Goal: Transaction & Acquisition: Purchase product/service

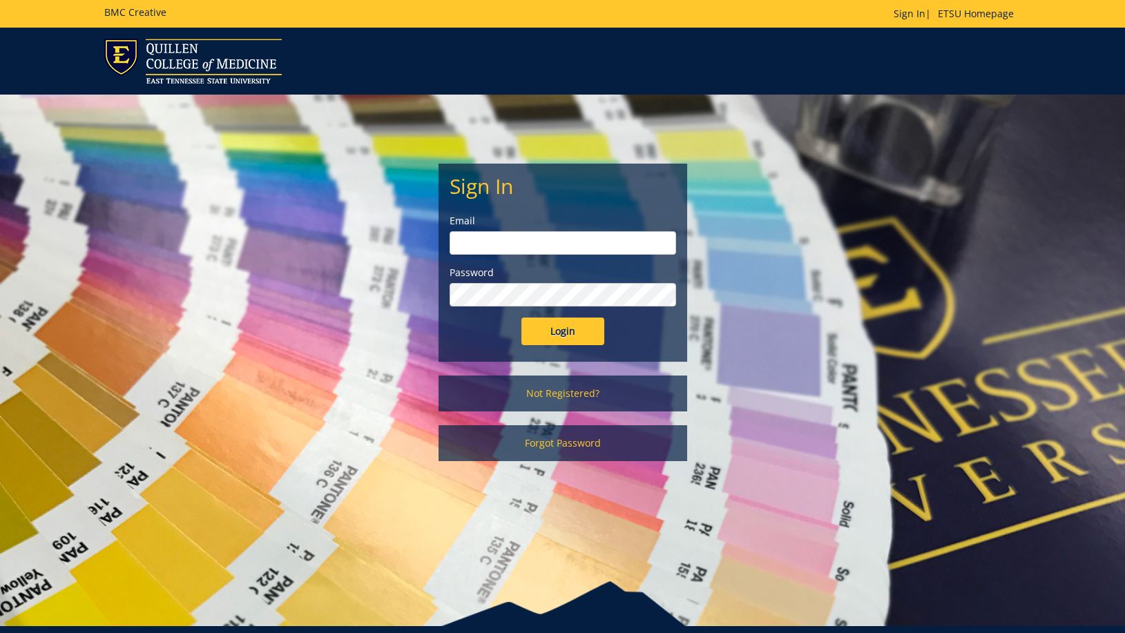
click at [515, 240] on input "email" at bounding box center [563, 242] width 226 height 23
type input "[EMAIL_ADDRESS][DOMAIN_NAME]"
click at [521, 318] on input "Login" at bounding box center [562, 332] width 83 height 28
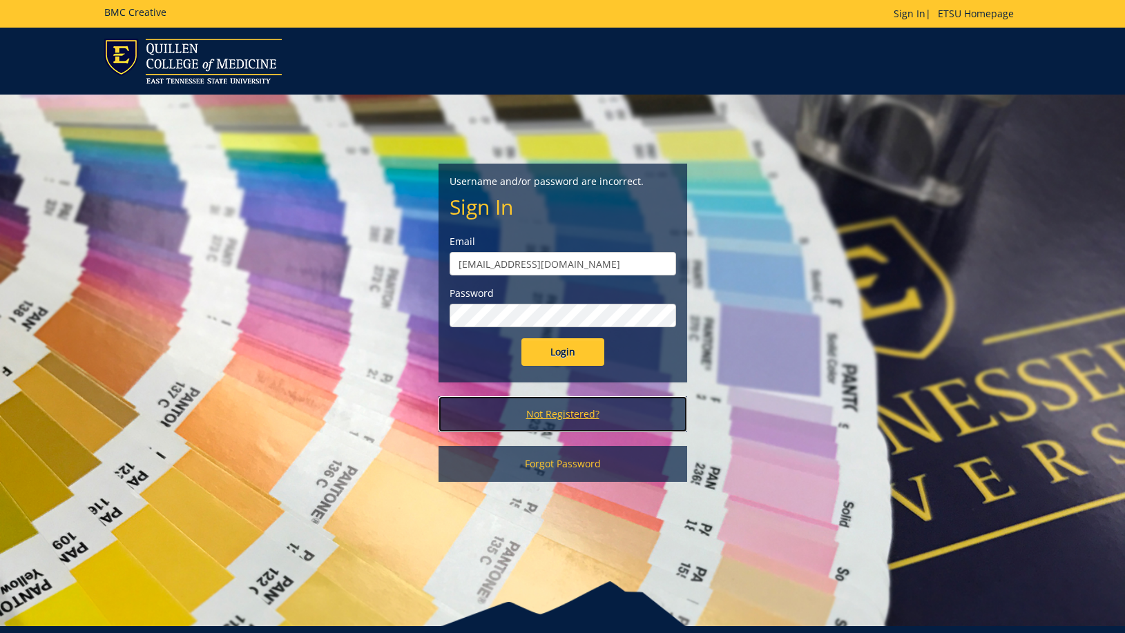
click at [556, 415] on link "Not Registered?" at bounding box center [562, 414] width 249 height 36
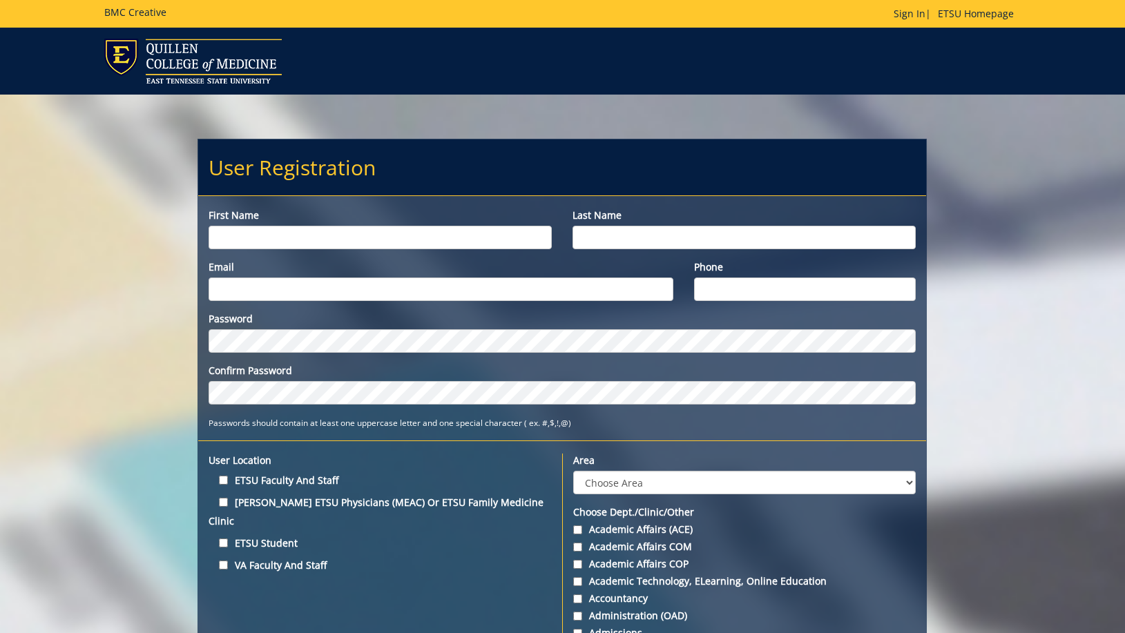
click at [327, 238] on input "First name" at bounding box center [380, 237] width 343 height 23
type input "Rachael"
type input "Barnett"
click at [316, 282] on input "barnettr@etsue.du" at bounding box center [441, 289] width 465 height 23
type input "[EMAIL_ADDRESS][DOMAIN_NAME]"
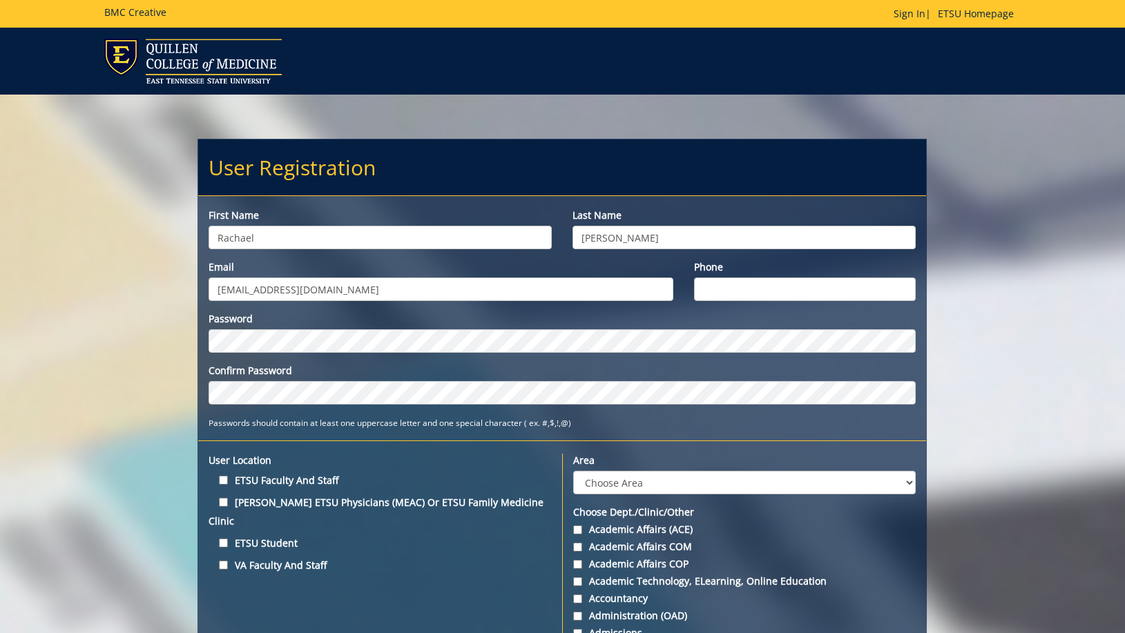
click at [731, 292] on input "Phone" at bounding box center [805, 289] width 222 height 23
click at [798, 291] on input "(423) 439-" at bounding box center [805, 289] width 222 height 23
type input "(423) 439-4595"
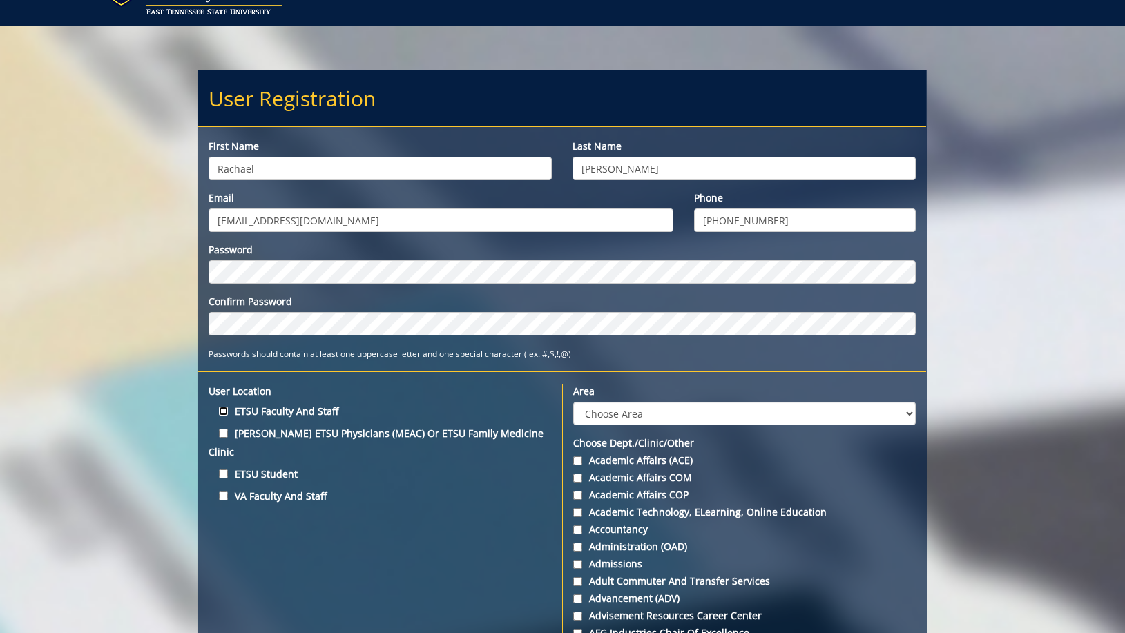
click at [225, 407] on input "ETSU Faculty and Staff" at bounding box center [223, 411] width 9 height 9
checkbox input "true"
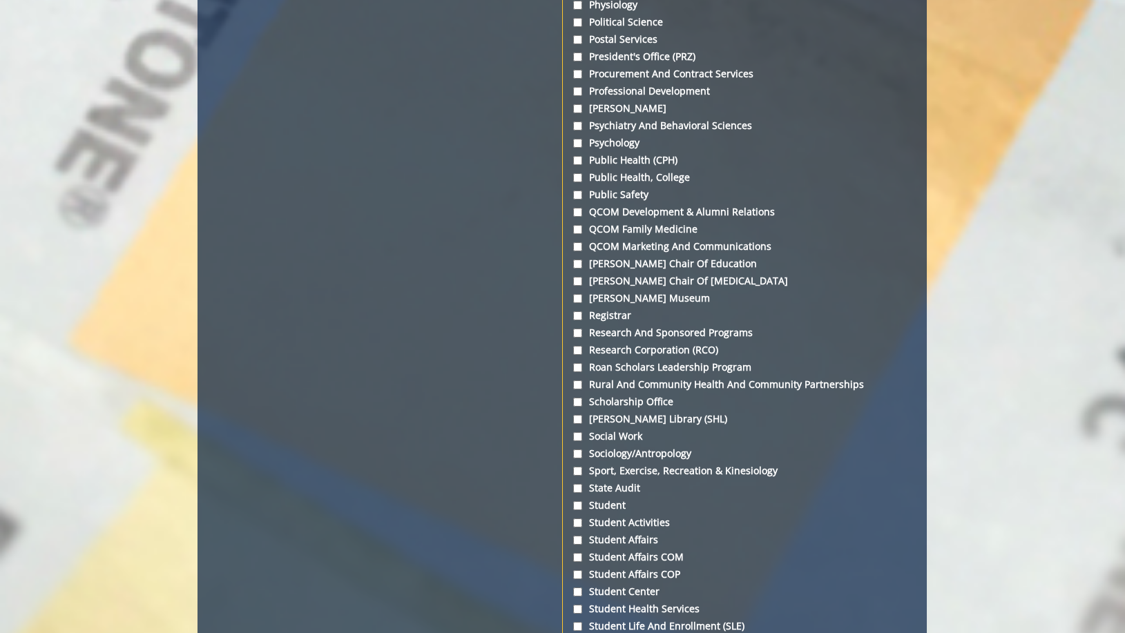
scroll to position [4350, 0]
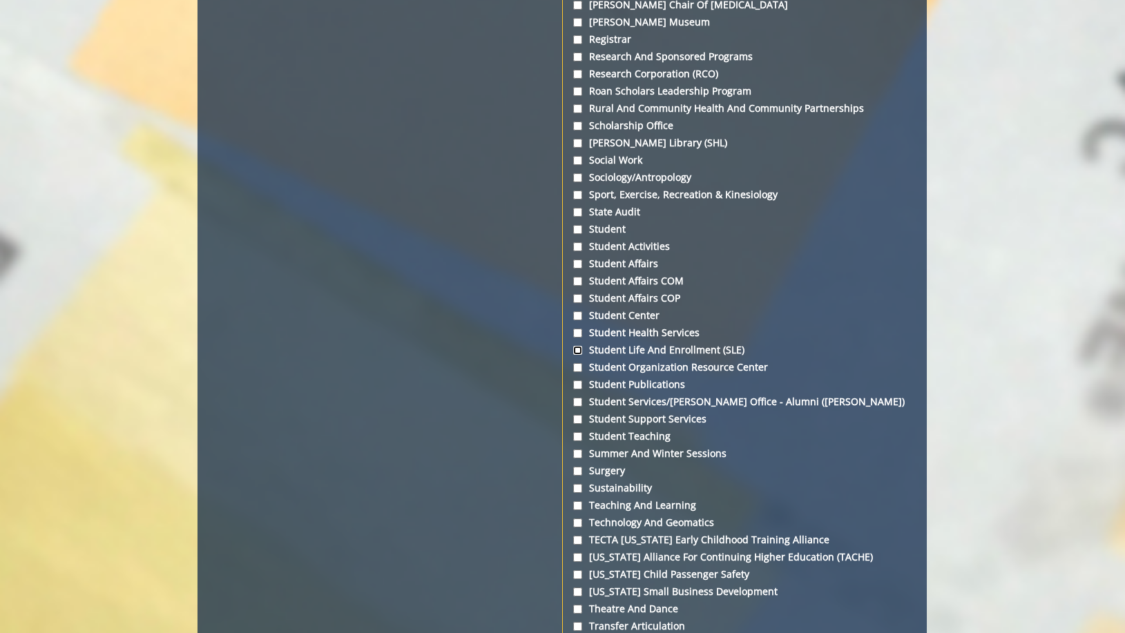
click at [578, 355] on input "Student Life and Enrollment (SLE)" at bounding box center [577, 350] width 9 height 9
checkbox input "true"
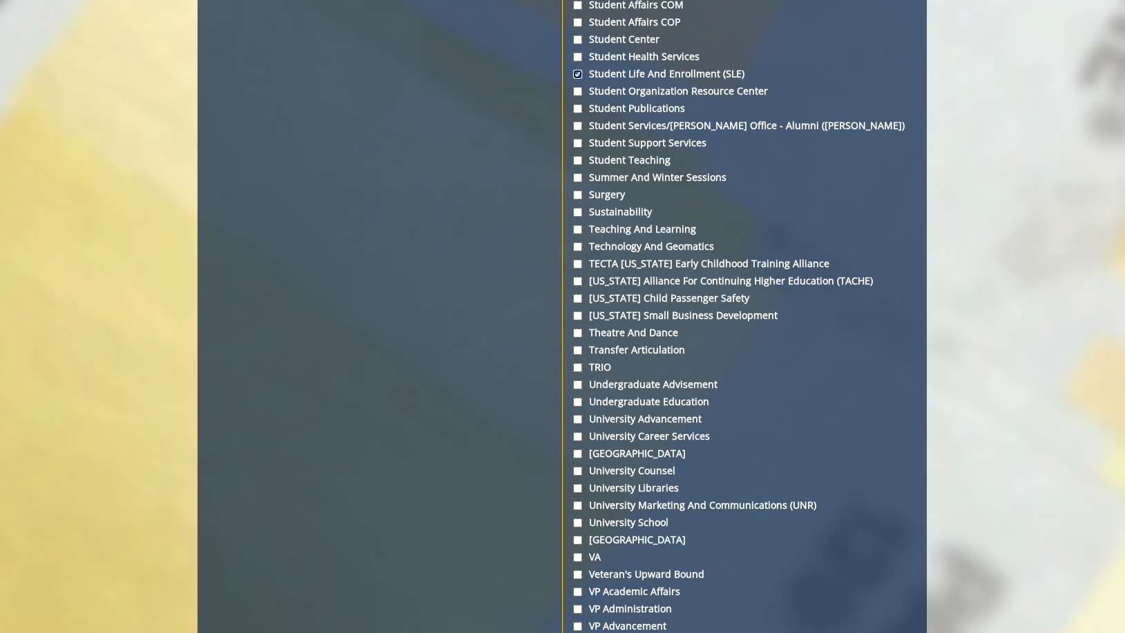
scroll to position [4972, 0]
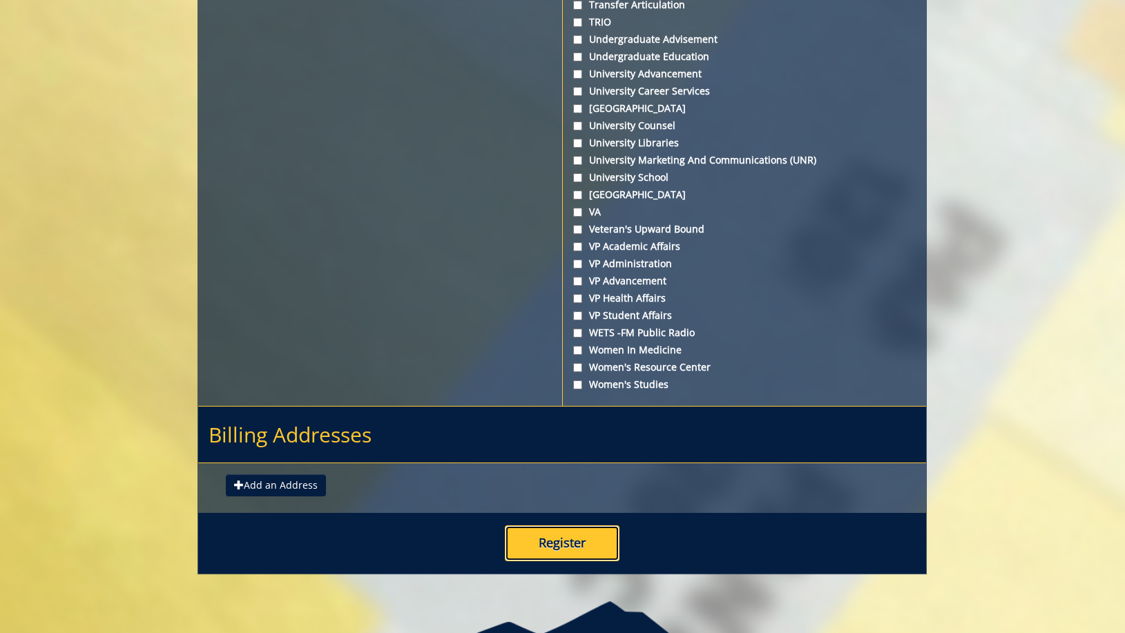
click at [581, 561] on button "Register" at bounding box center [562, 544] width 115 height 36
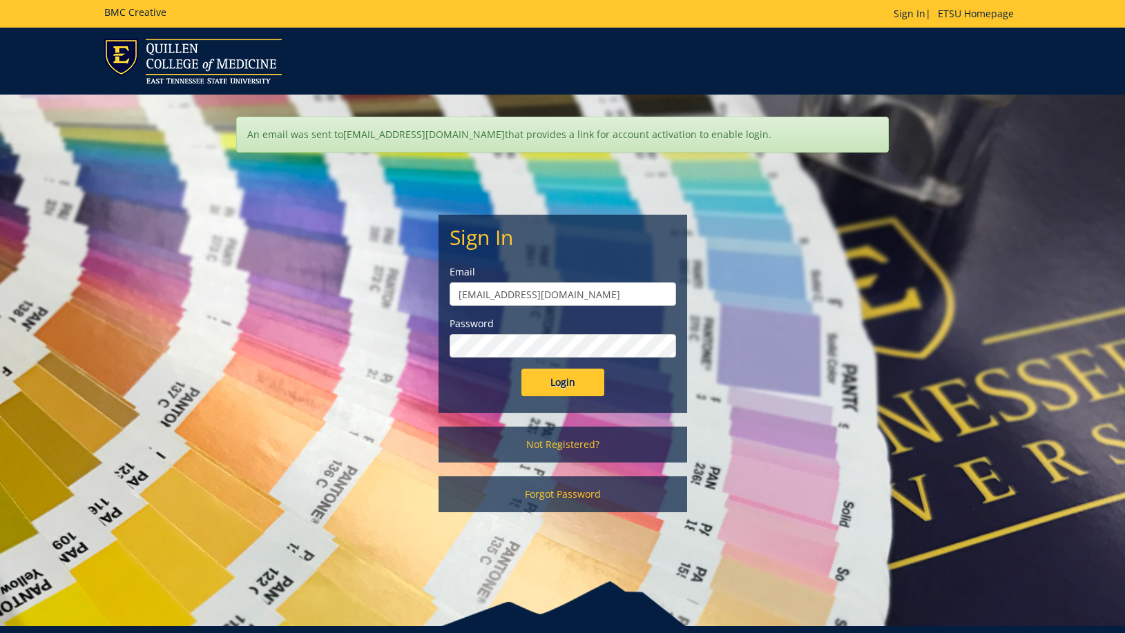
click at [521, 369] on input "Login" at bounding box center [562, 383] width 83 height 28
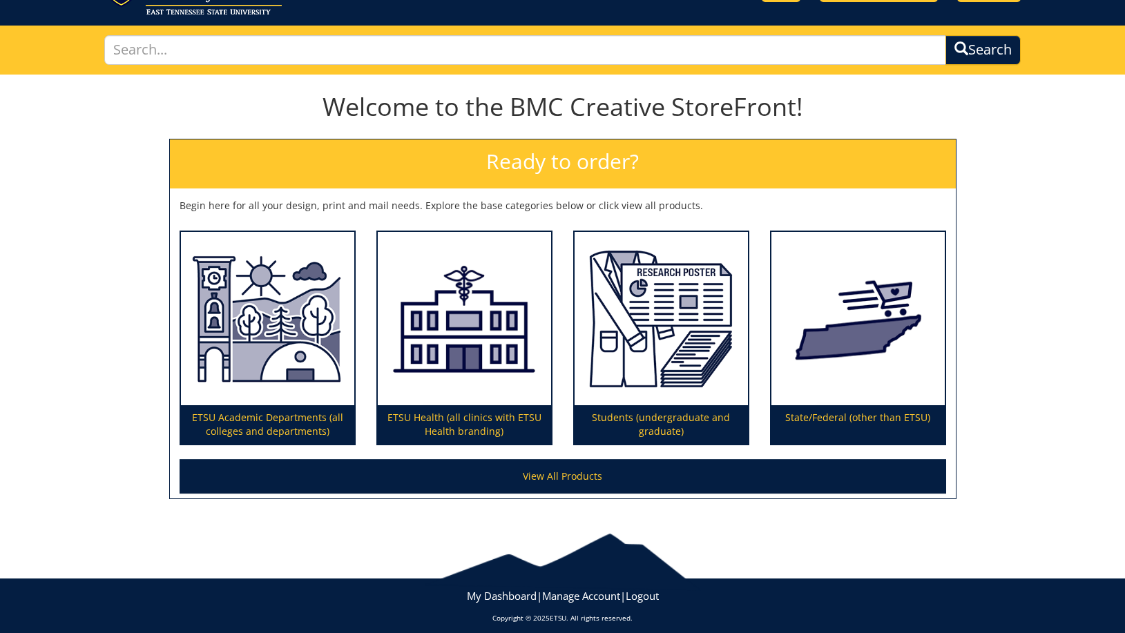
scroll to position [79, 0]
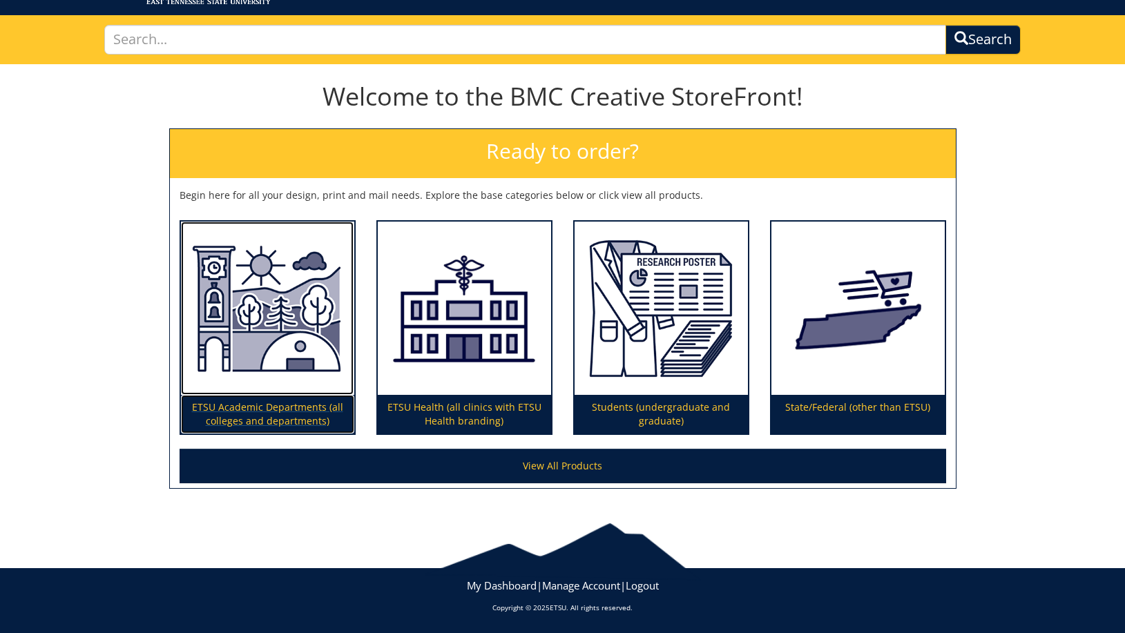
click at [310, 370] on img at bounding box center [267, 309] width 173 height 174
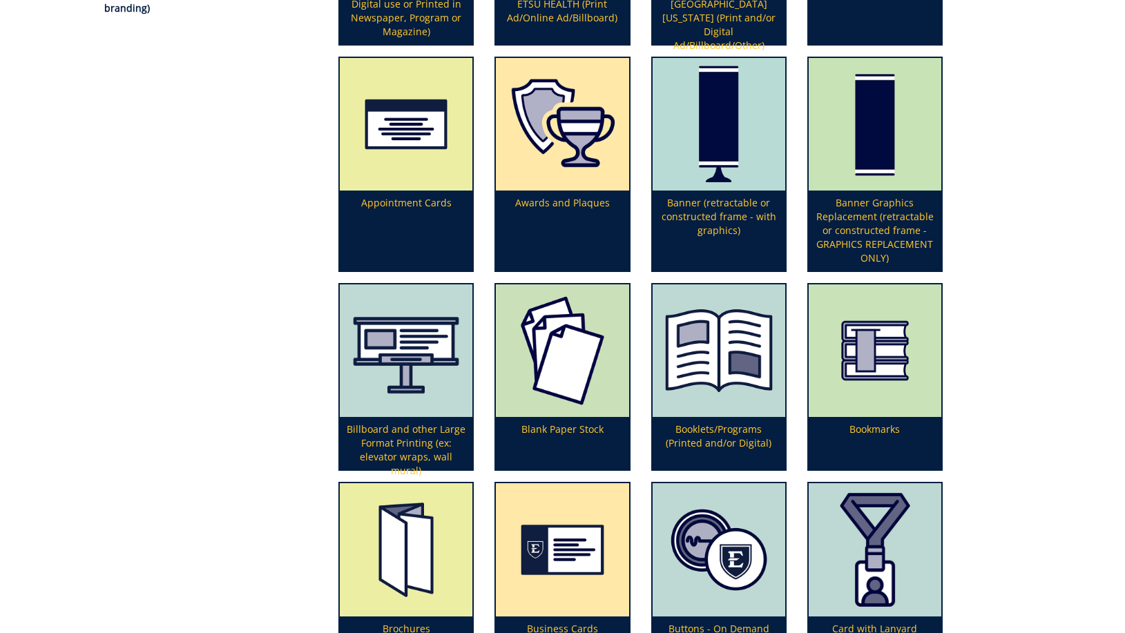
scroll to position [483, 0]
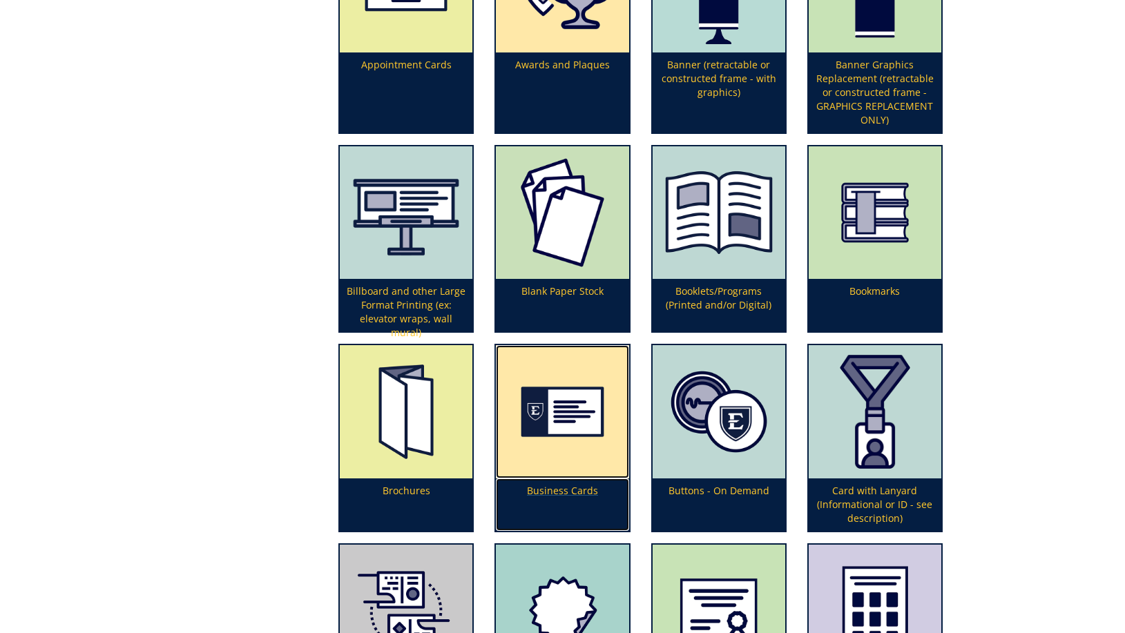
click at [571, 449] on img at bounding box center [562, 411] width 133 height 133
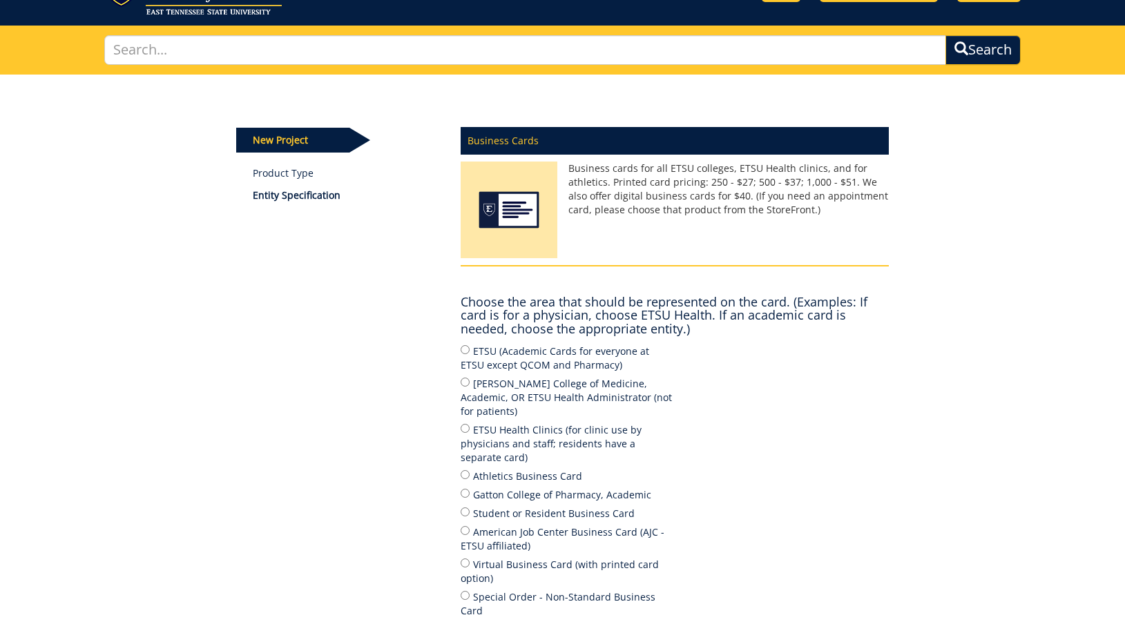
scroll to position [138, 0]
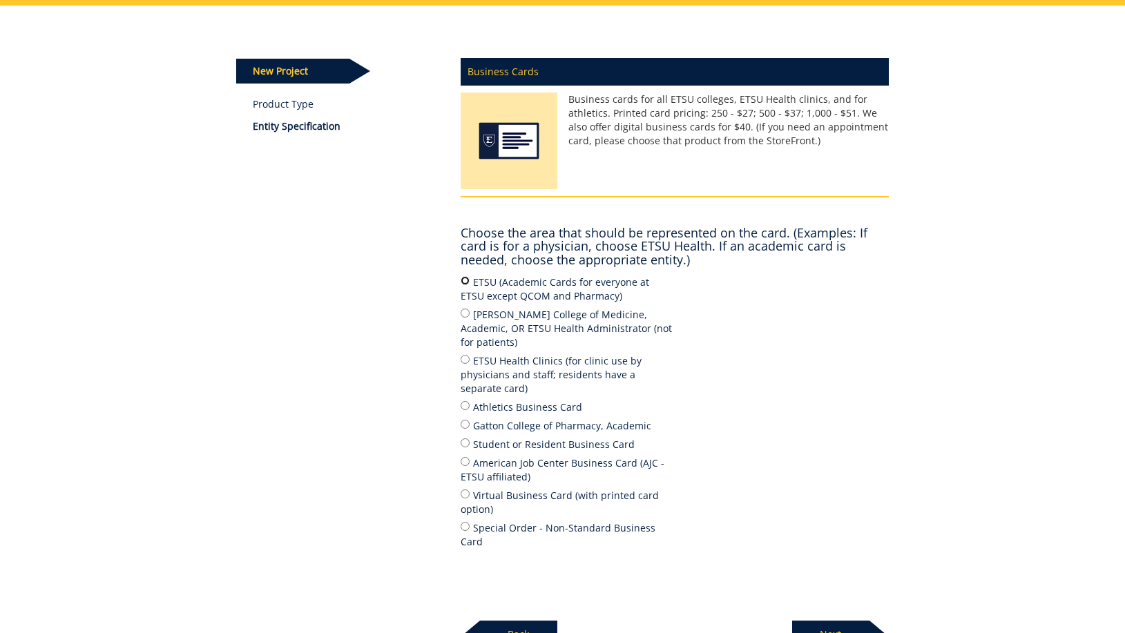
click at [465, 281] on input "ETSU (Academic Cards for everyone at ETSU except QCOM and Pharmacy)" at bounding box center [465, 280] width 9 height 9
radio input "true"
click at [854, 621] on p "Next" at bounding box center [830, 635] width 77 height 28
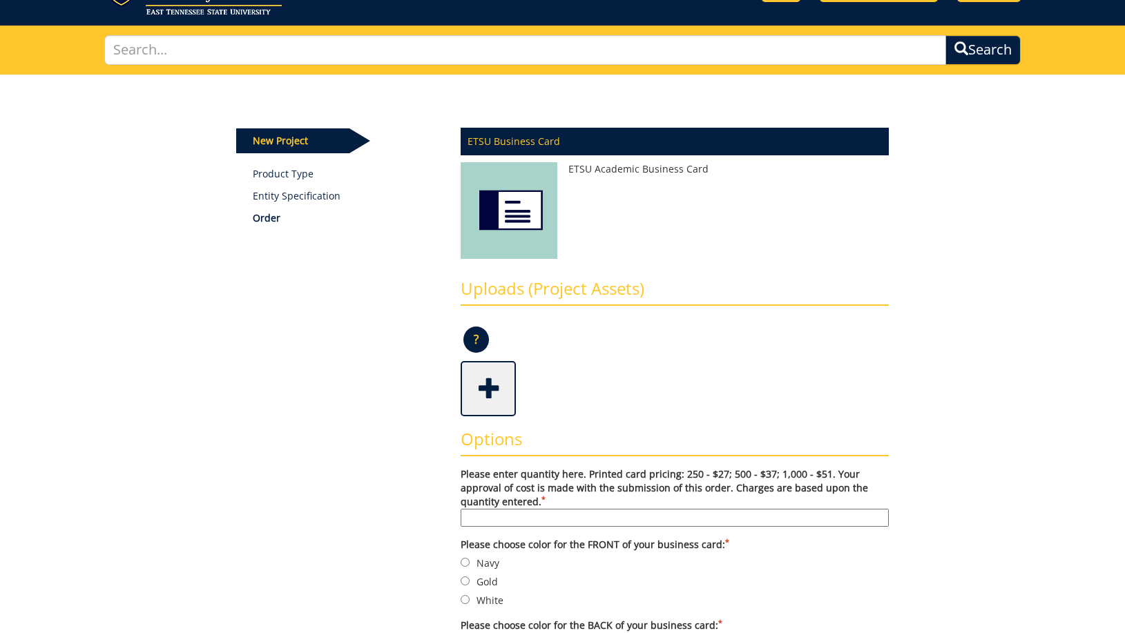
scroll to position [138, 0]
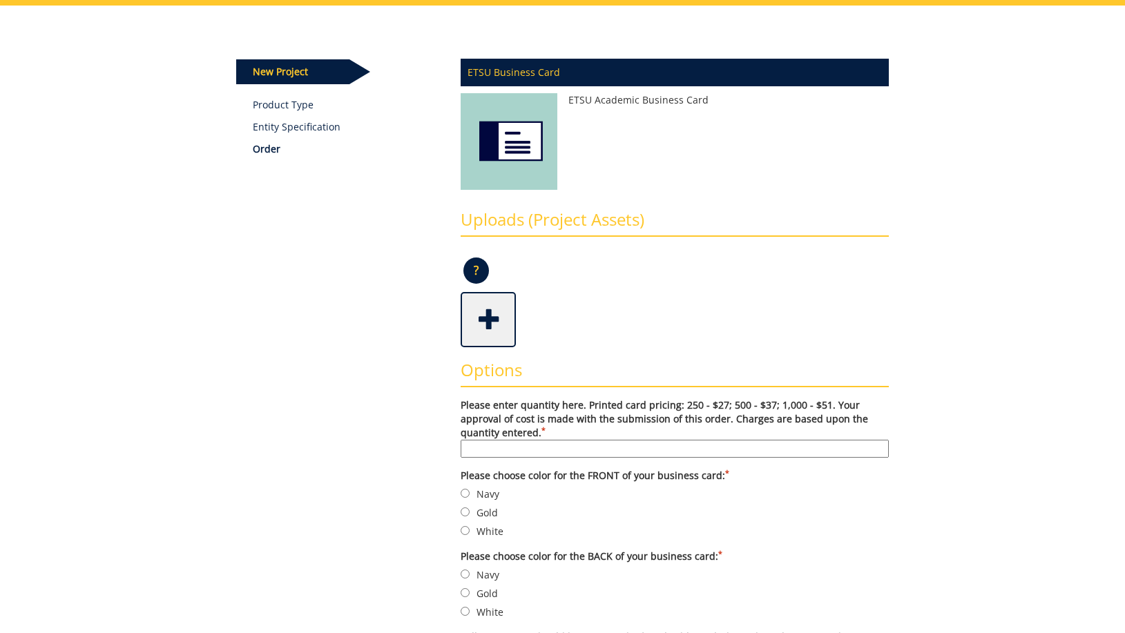
click at [585, 447] on input "Please enter quantity here. Printed card pricing: 250 - $27; 500 - $37; 1,000 -…" at bounding box center [675, 449] width 428 height 18
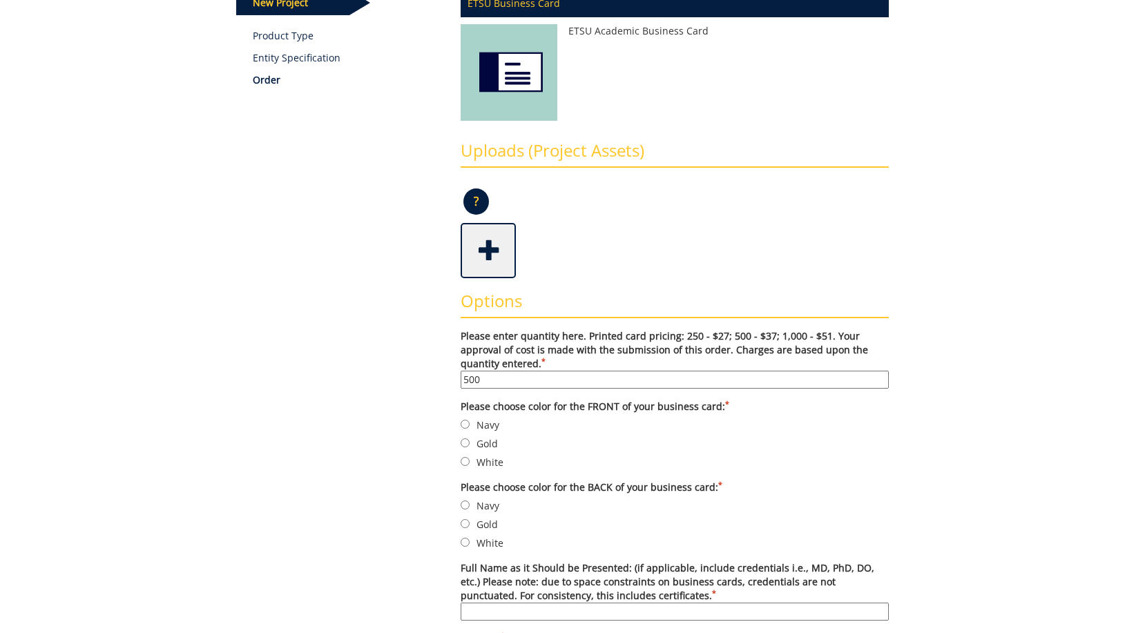
type input "500"
click at [464, 424] on input "Navy" at bounding box center [465, 424] width 9 height 9
radio input "true"
click at [467, 508] on input "Navy" at bounding box center [465, 505] width 9 height 9
radio input "true"
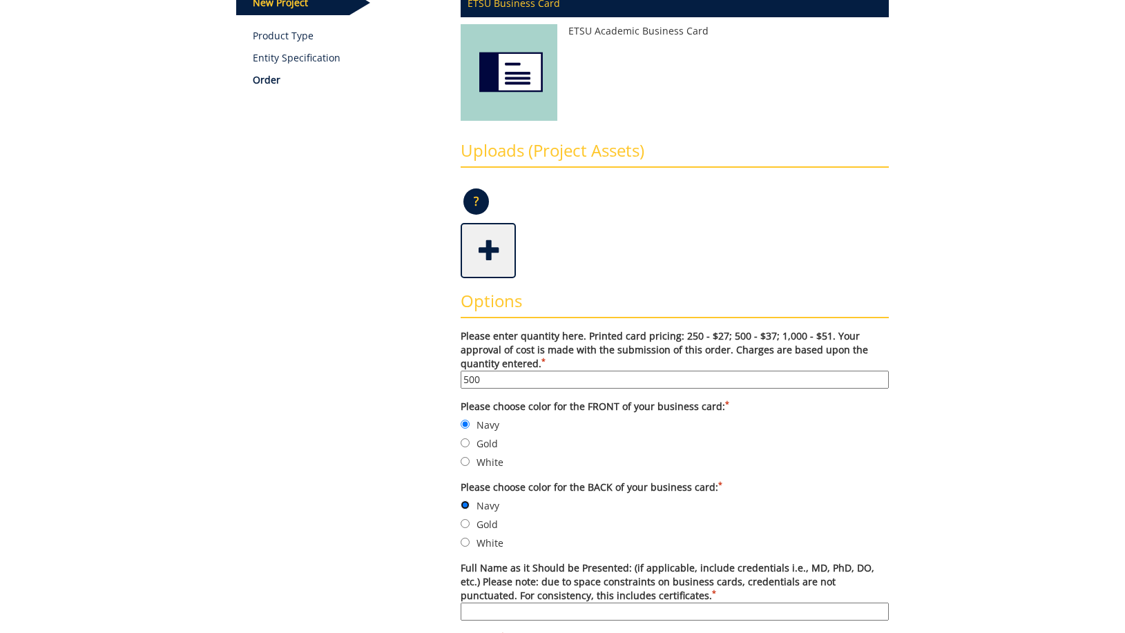
scroll to position [276, 0]
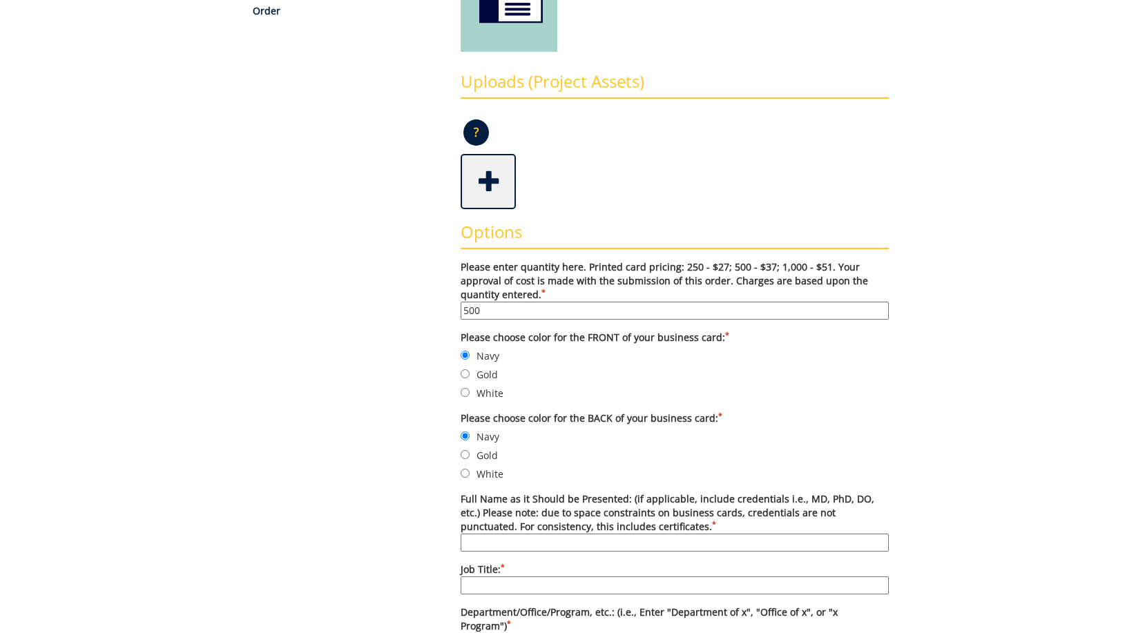
click at [607, 543] on input "Full Name as it Should be Presented: (if applicable, include credentials i.e., …" at bounding box center [675, 543] width 428 height 18
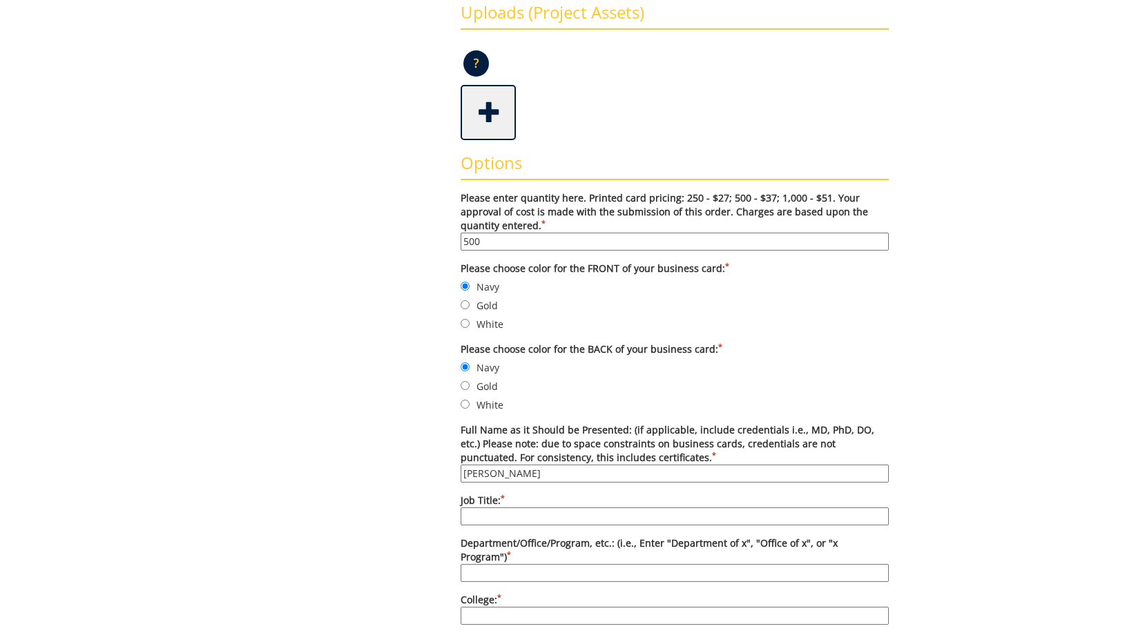
scroll to position [414, 0]
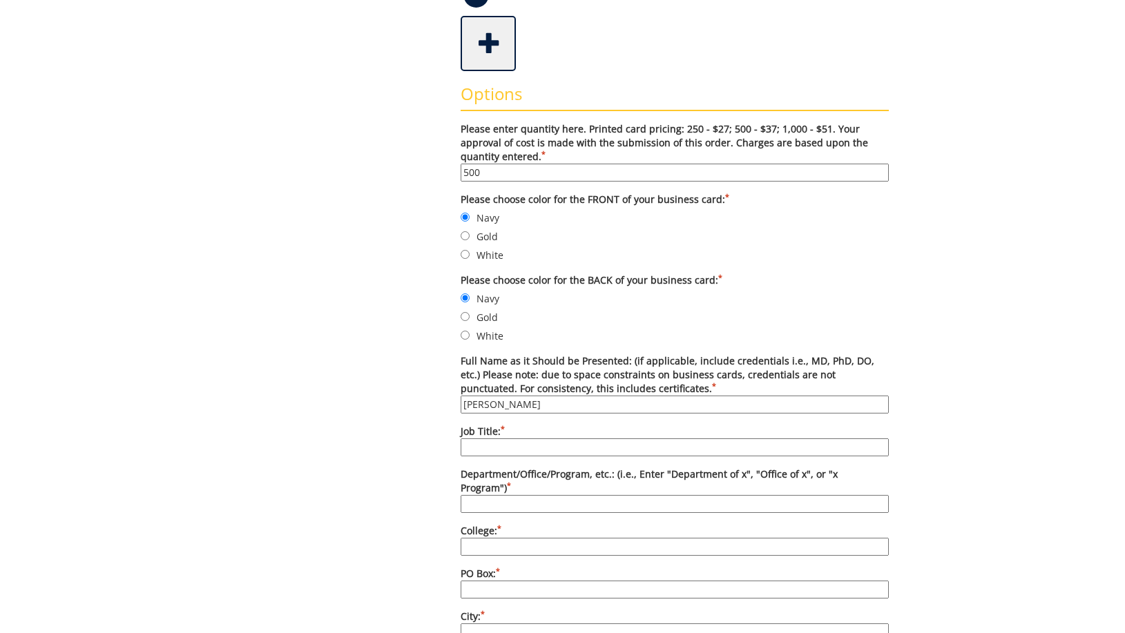
type input "[PERSON_NAME]"
click at [528, 449] on input "Job Title: *" at bounding box center [675, 447] width 428 height 18
type input "Director"
click at [523, 495] on input "Department/Office/Program, etc.: (i.e., Enter "Department of x", "Office of x",…" at bounding box center [675, 504] width 428 height 18
type input "The Mary V. Jordan"
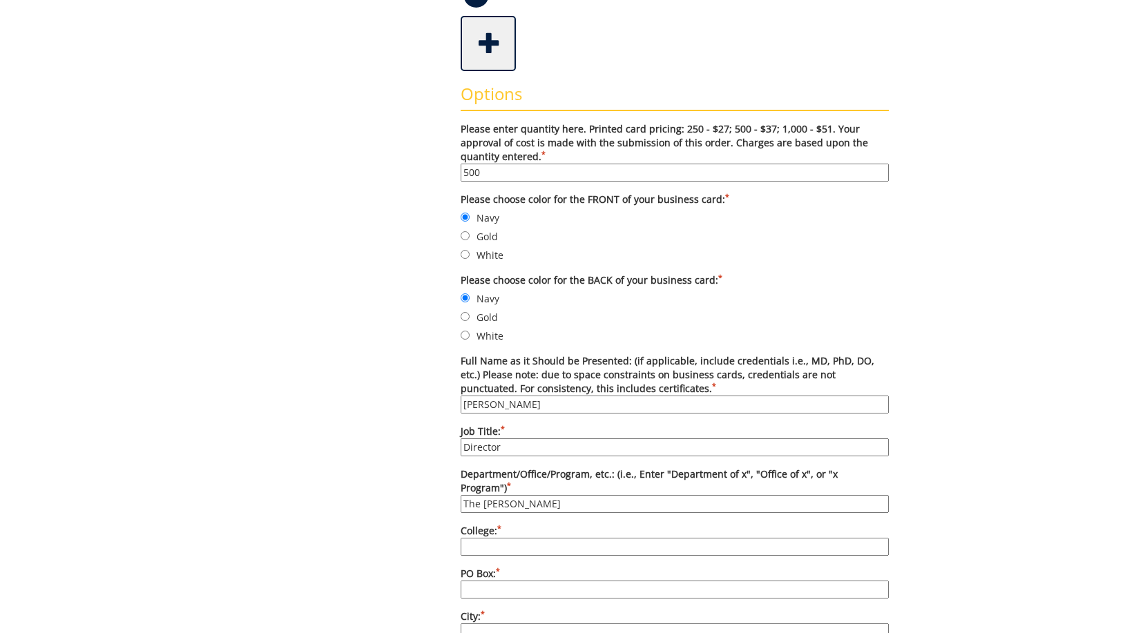
click at [508, 538] on input "College: *" at bounding box center [675, 547] width 428 height 18
type input "S"
type input "Student Life and Enrollment"
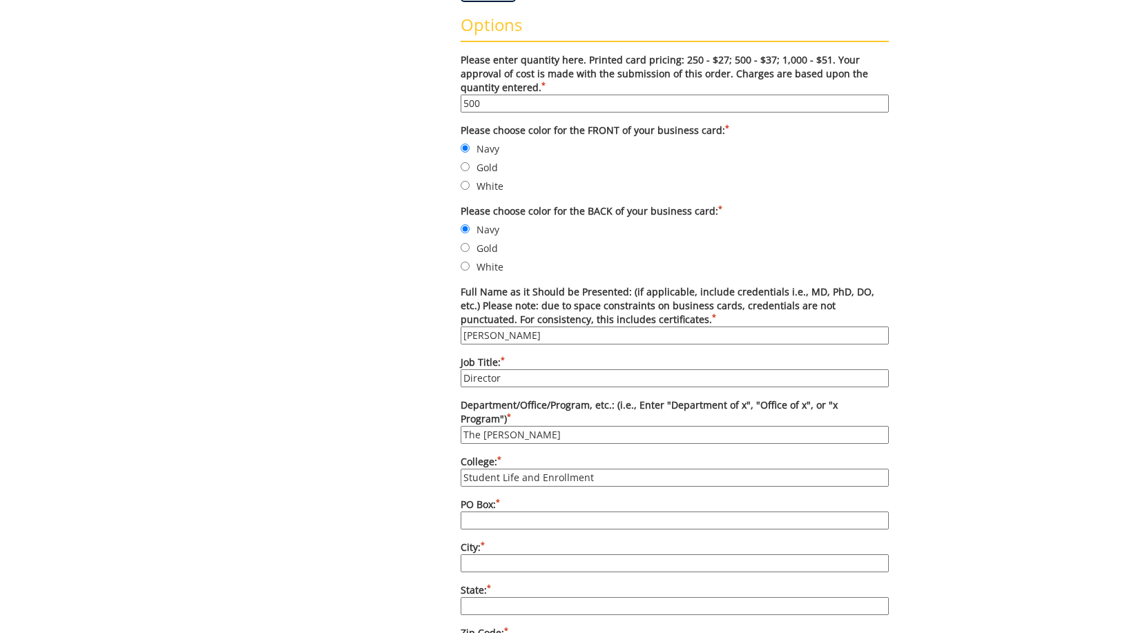
scroll to position [552, 0]
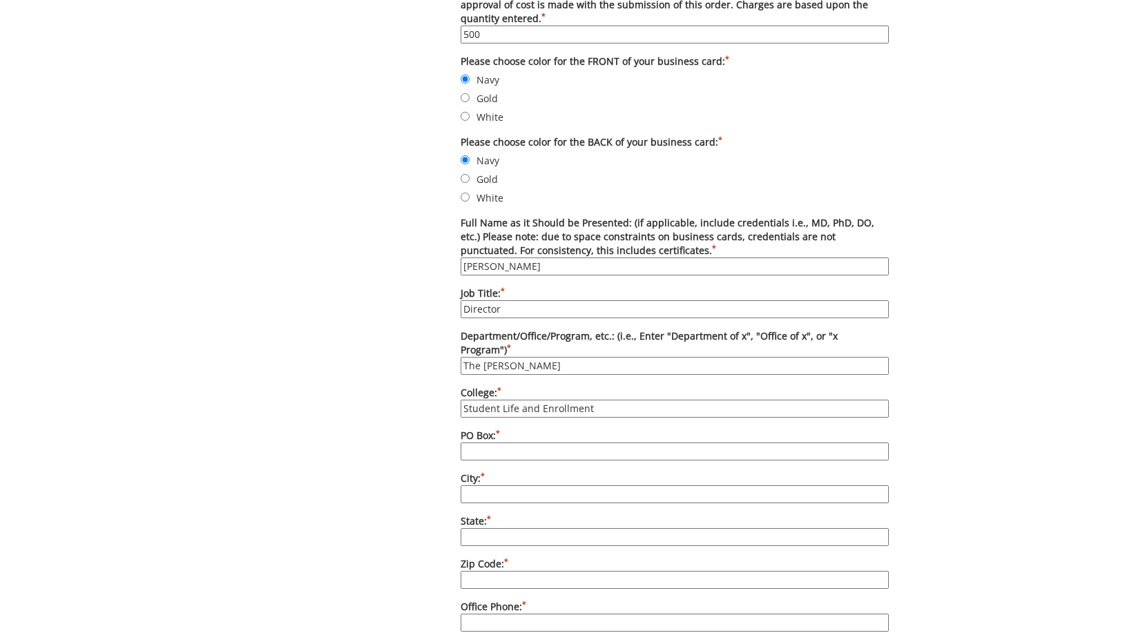
click at [479, 443] on input "PO Box: *" at bounding box center [675, 452] width 428 height 18
click at [577, 443] on input "PO Box: *" at bounding box center [675, 452] width 428 height 18
click at [464, 443] on input "Box 70705" at bounding box center [675, 452] width 428 height 18
type input "PO Box 70705"
click at [490, 485] on input "City: *" at bounding box center [675, 494] width 428 height 18
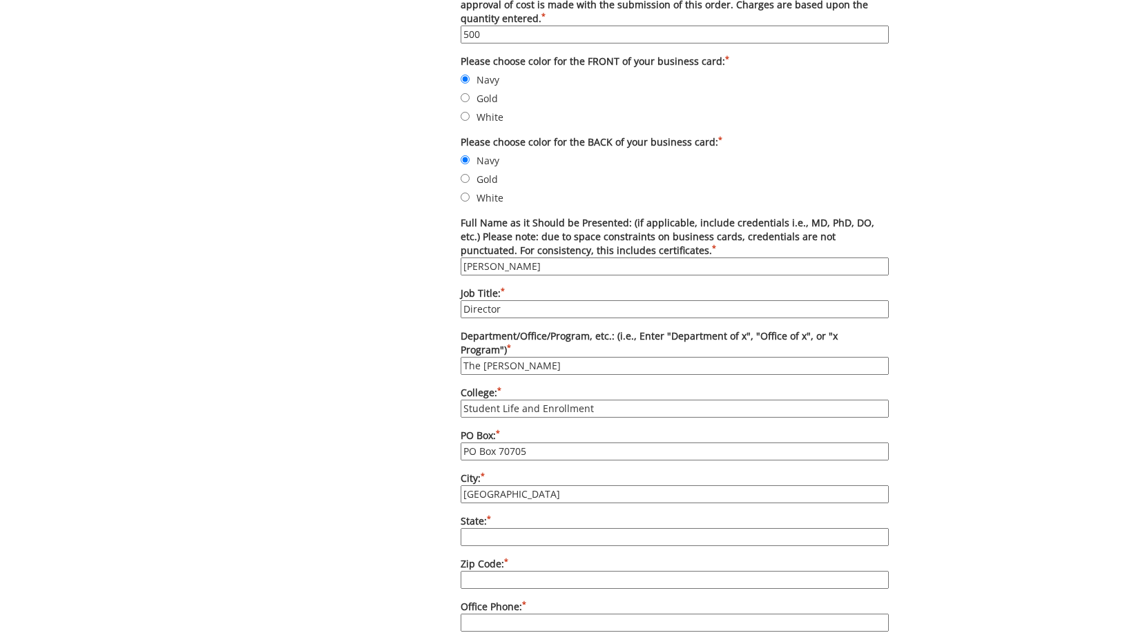
type input "Johnson City"
type input "TN"
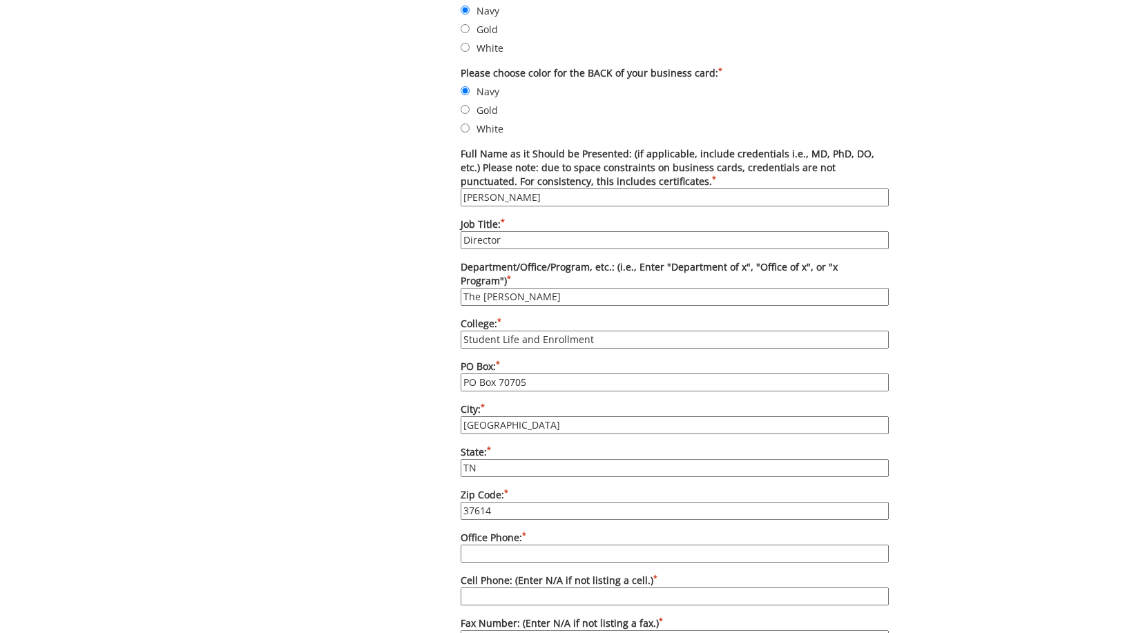
scroll to position [691, 0]
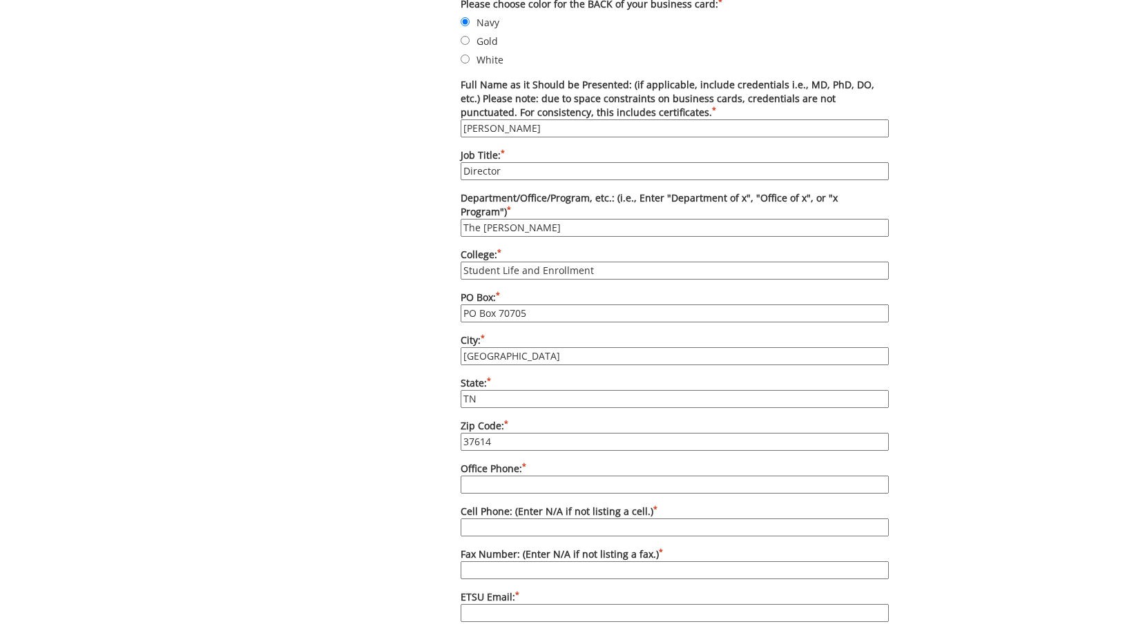
type input "37614"
click at [494, 476] on input "Office Phone: *" at bounding box center [675, 485] width 428 height 18
type input "[PHONE_NUMBER]"
click at [575, 519] on input "Cell Phone: (Enter N/A if not listing a cell.) *" at bounding box center [675, 528] width 428 height 18
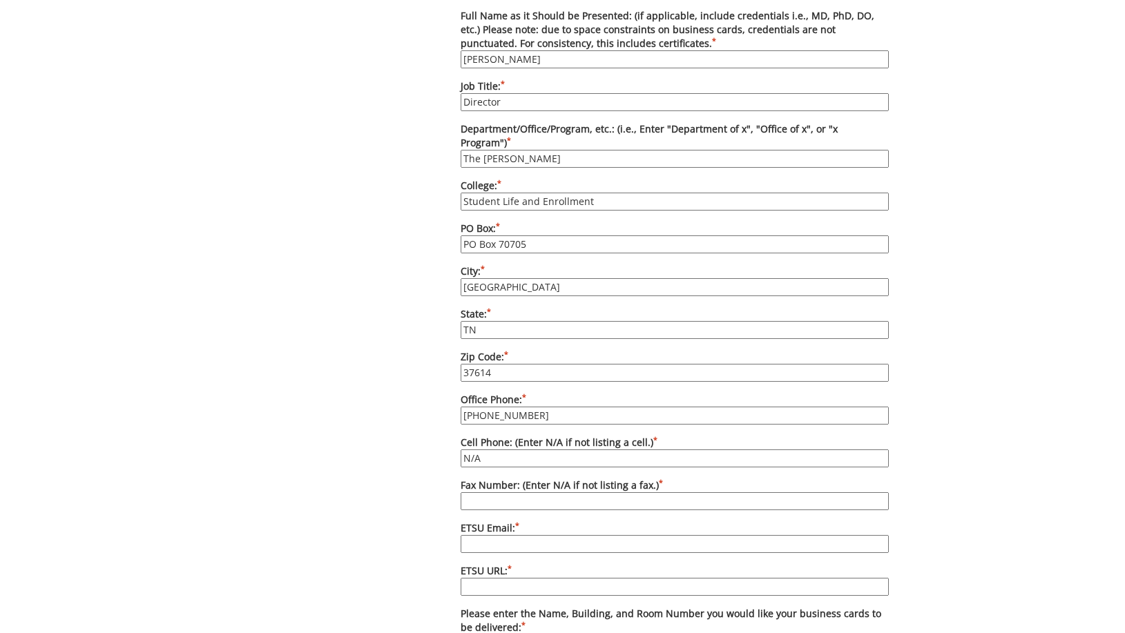
type input "N/A"
click at [539, 492] on input "Fax Number: (Enter N/A if not listing a fax.) *" at bounding box center [675, 501] width 428 height 18
click at [519, 535] on input "ETSU Email: *" at bounding box center [675, 544] width 428 height 18
type input "[EMAIL_ADDRESS][DOMAIN_NAME]"
click at [530, 578] on input "ETSU URL: *" at bounding box center [675, 587] width 428 height 18
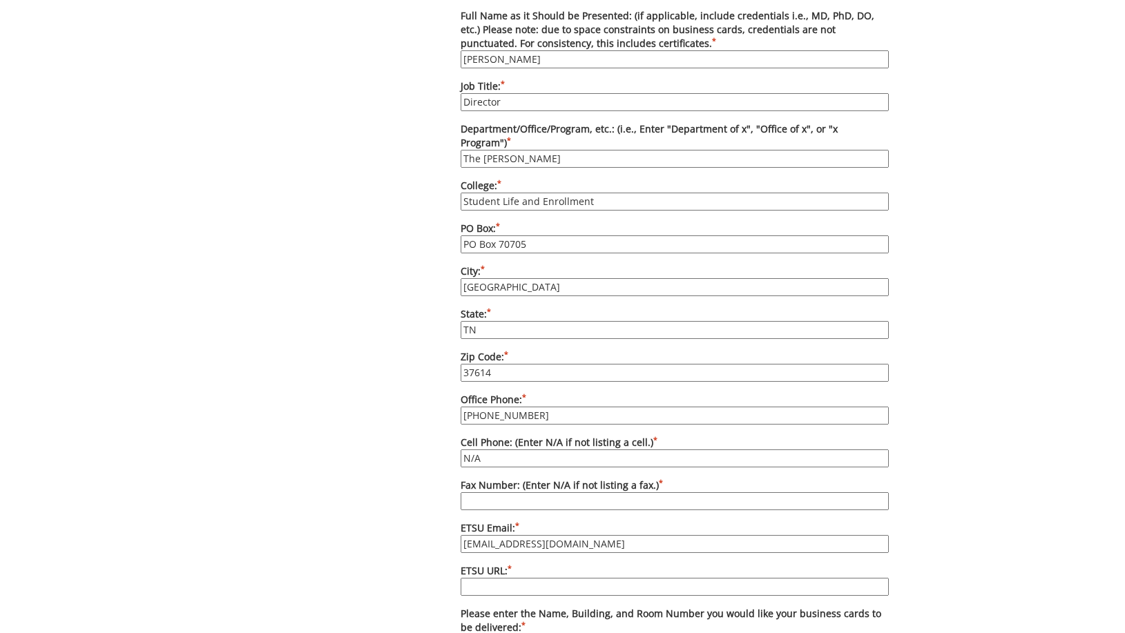
paste input "https://www.etsu.edu/students/jordan/"
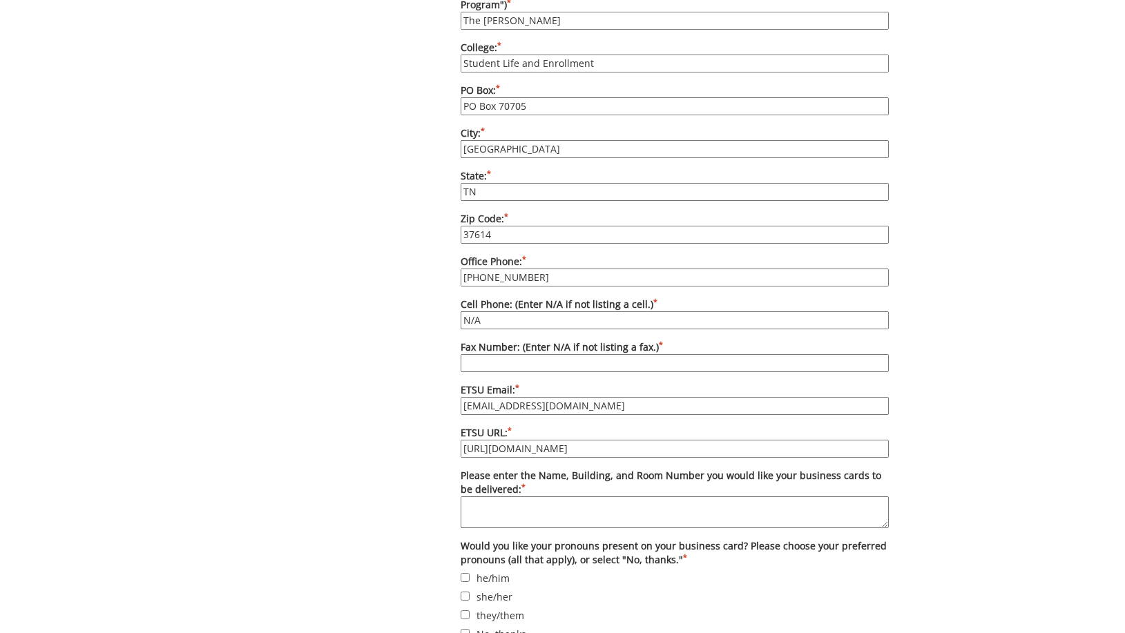
scroll to position [967, 0]
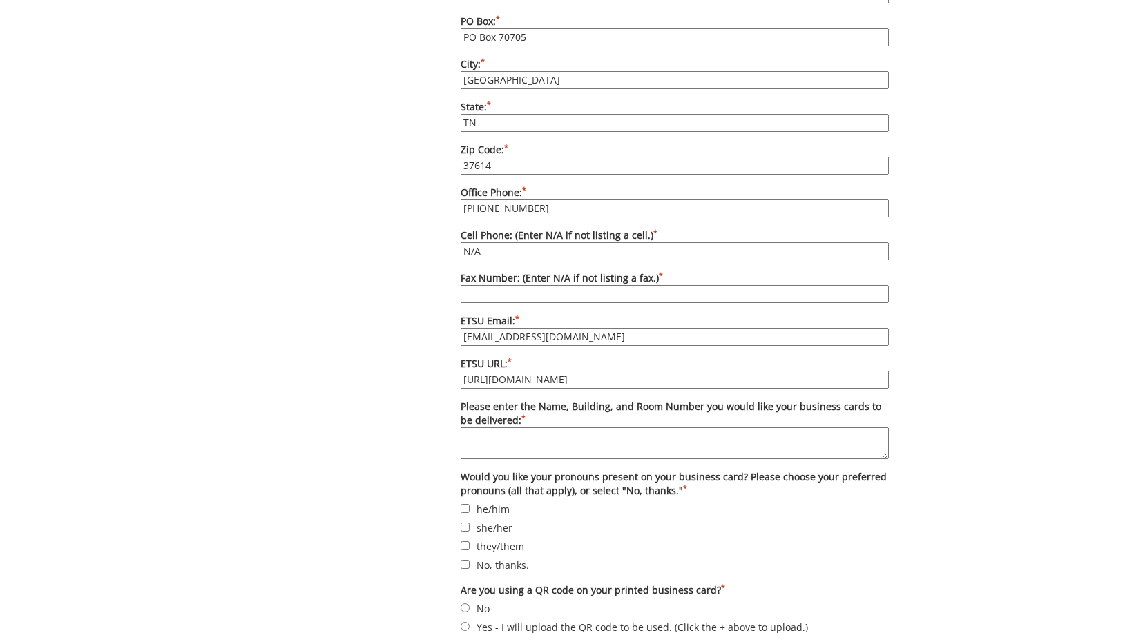
type input "https://www.etsu.edu/students/jordan/"
click at [514, 427] on textarea "Please enter the Name, Building, and Room Number you would like your business c…" at bounding box center [675, 443] width 428 height 32
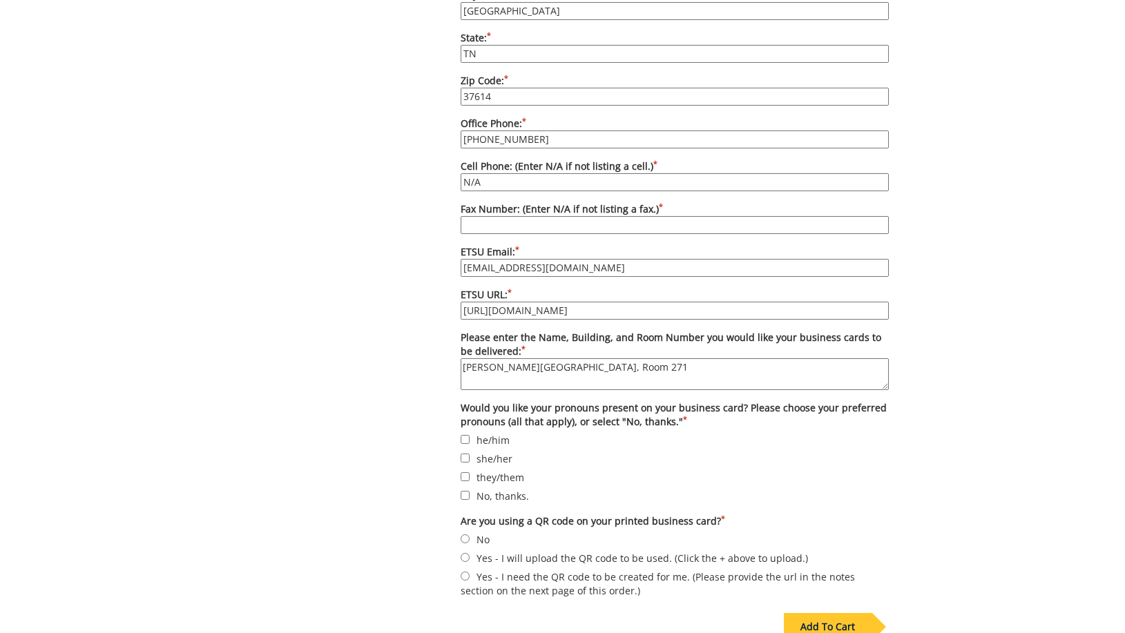
click at [463, 358] on textarea "DP Culp Center, Room 271" at bounding box center [675, 374] width 428 height 32
type textarea "Rachael Barnett, DP Culp Center, Room 271"
click at [469, 454] on input "she/her" at bounding box center [465, 458] width 9 height 9
checkbox input "true"
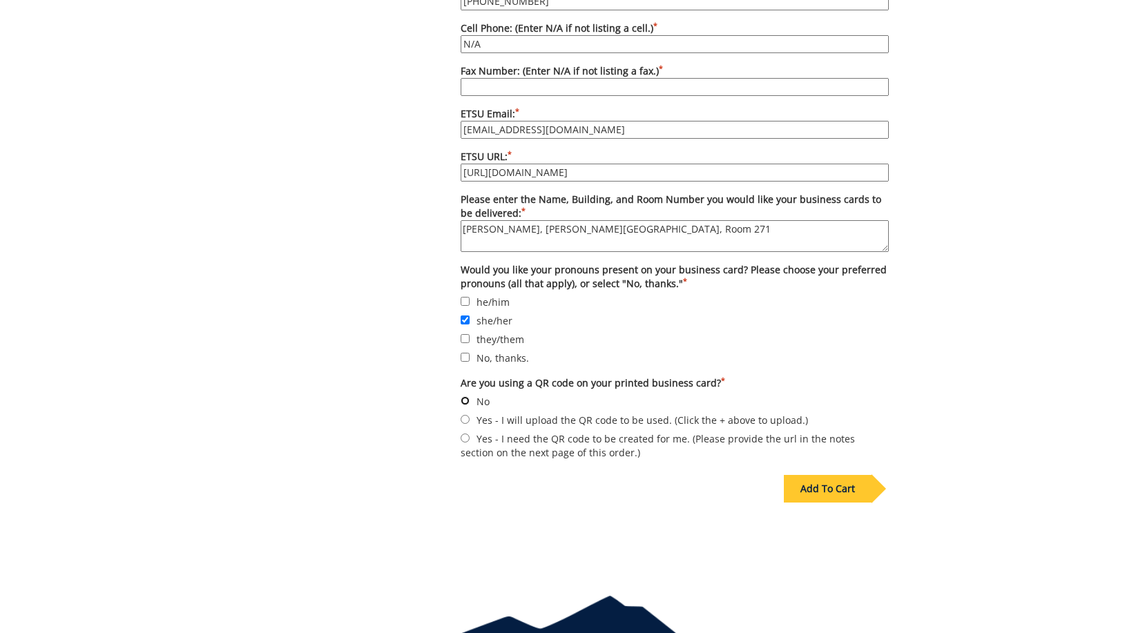
click at [465, 396] on input "No" at bounding box center [465, 400] width 9 height 9
radio input "true"
click at [829, 476] on div "Add To Cart" at bounding box center [828, 489] width 88 height 28
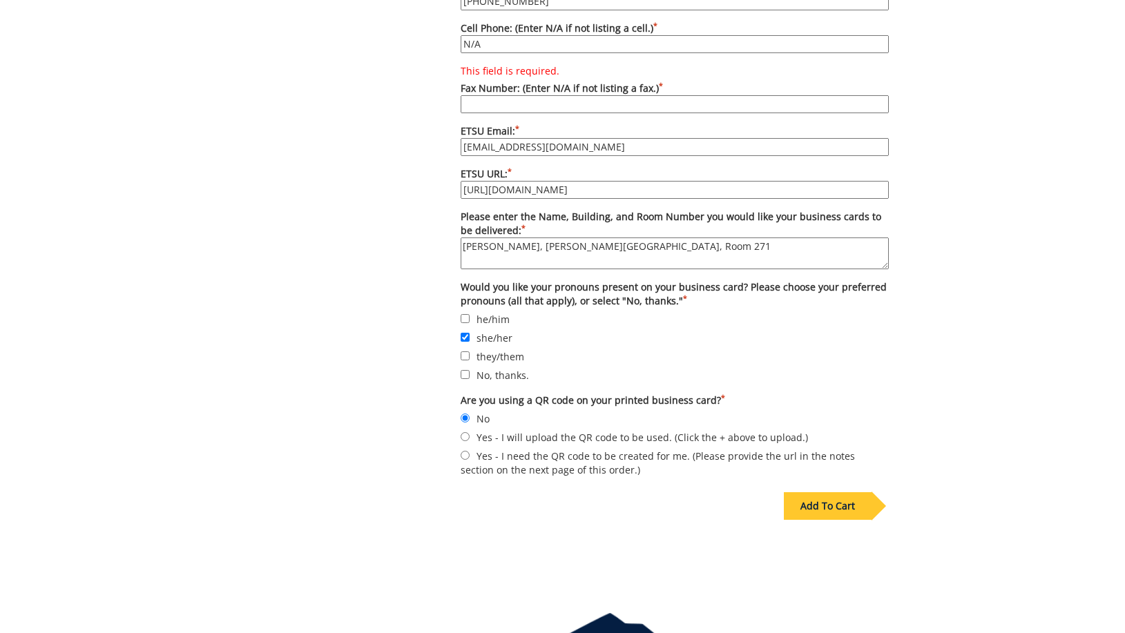
scroll to position [898, 0]
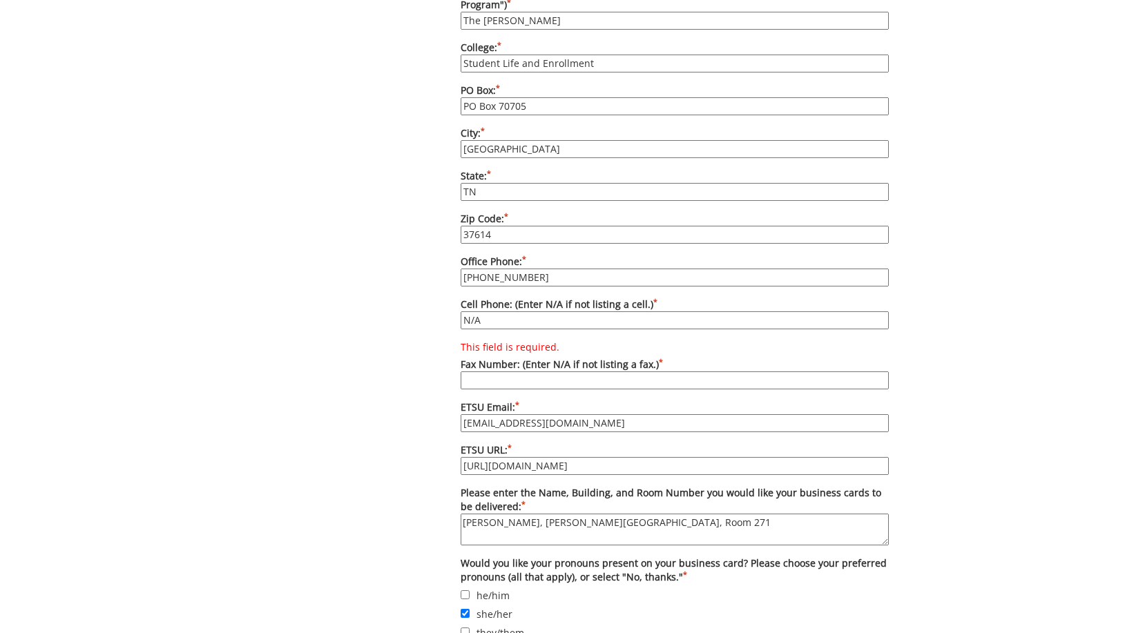
click at [570, 372] on input "This field is required. Fax Number: (Enter N/A if not listing a fax.) *" at bounding box center [675, 381] width 428 height 18
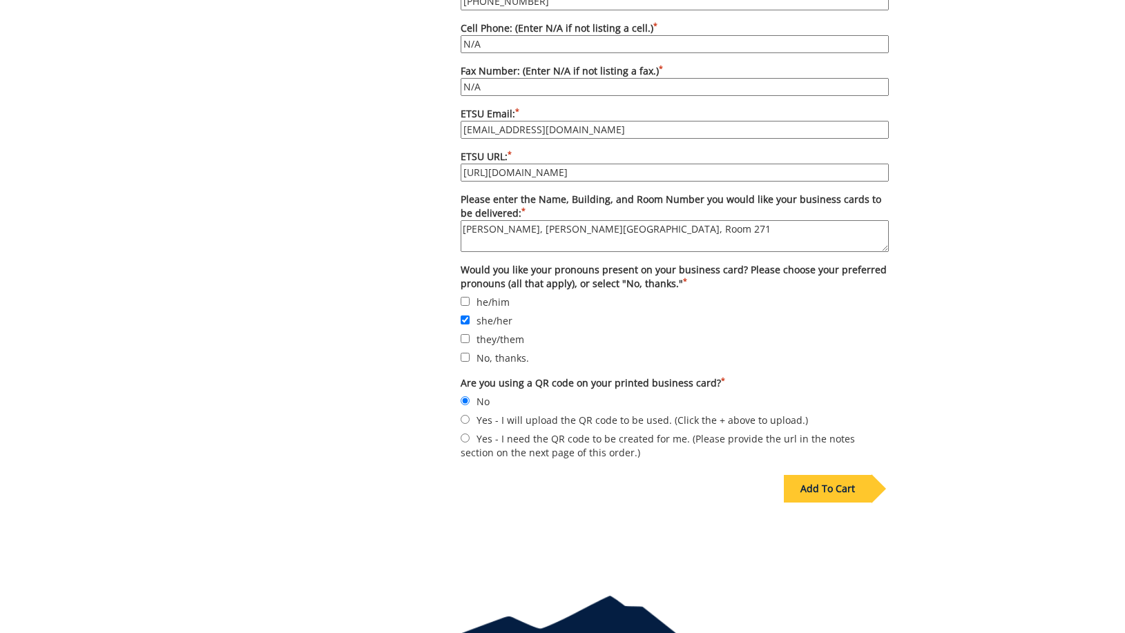
scroll to position [1233, 0]
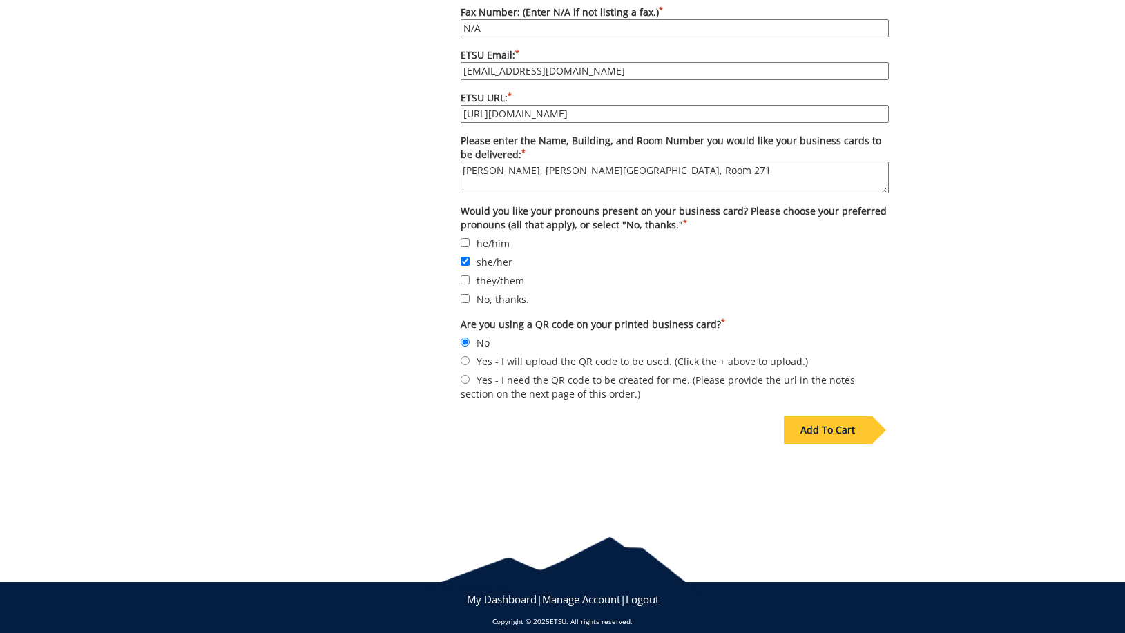
type input "N/A"
click at [840, 422] on div "Add To Cart" at bounding box center [828, 430] width 88 height 28
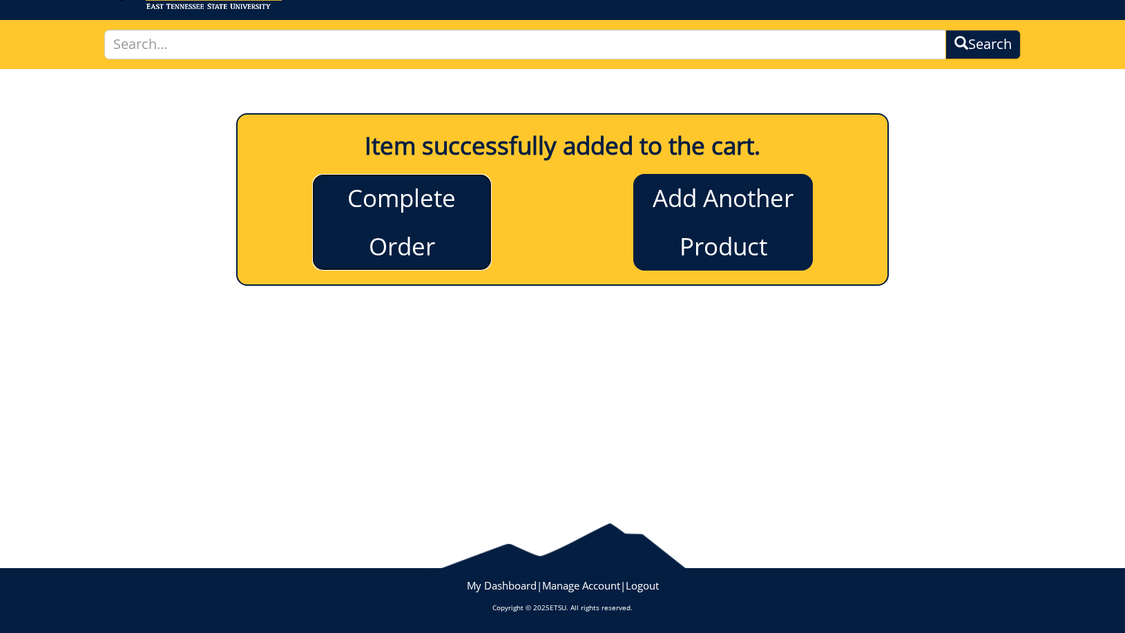
click at [471, 209] on link "Complete Order" at bounding box center [402, 222] width 180 height 97
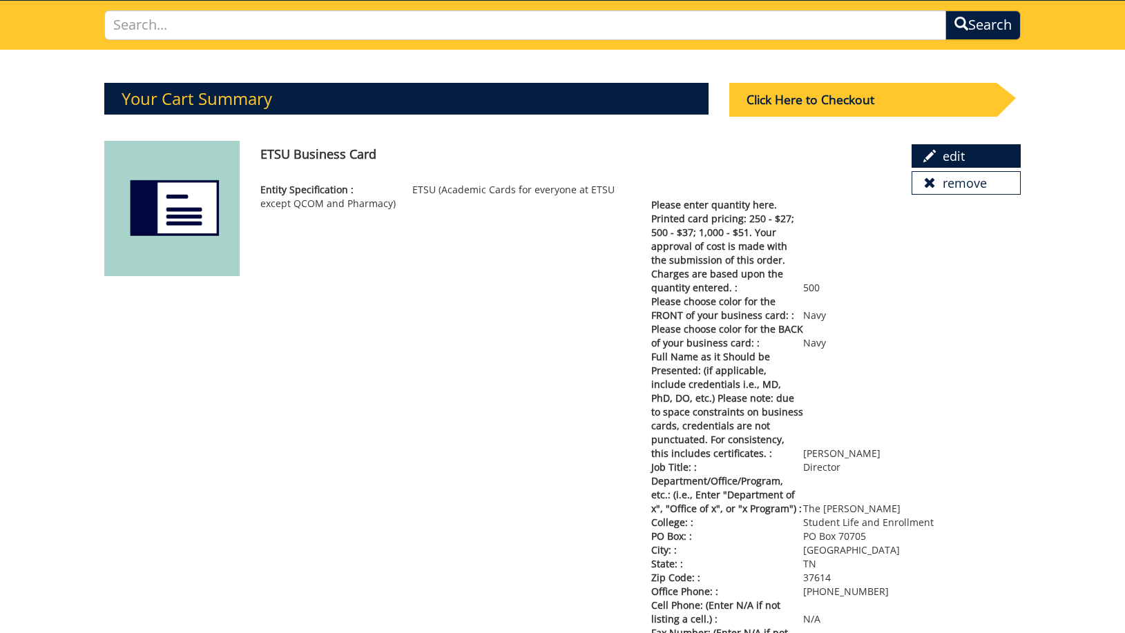
scroll to position [25, 0]
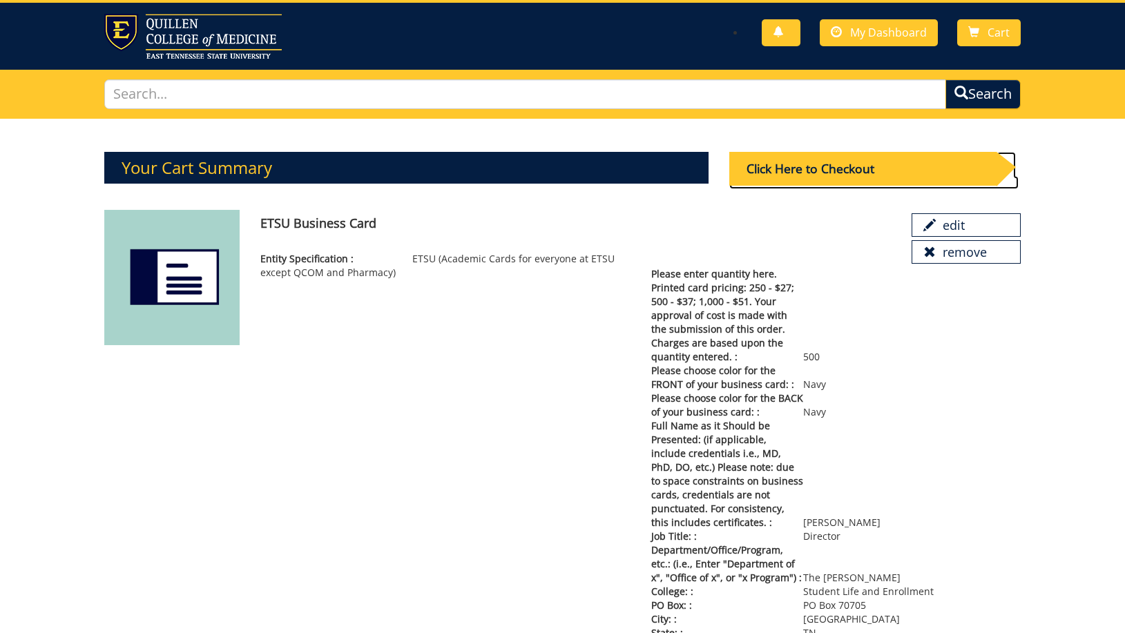
click at [868, 168] on div "Click Here to Checkout" at bounding box center [863, 169] width 268 height 34
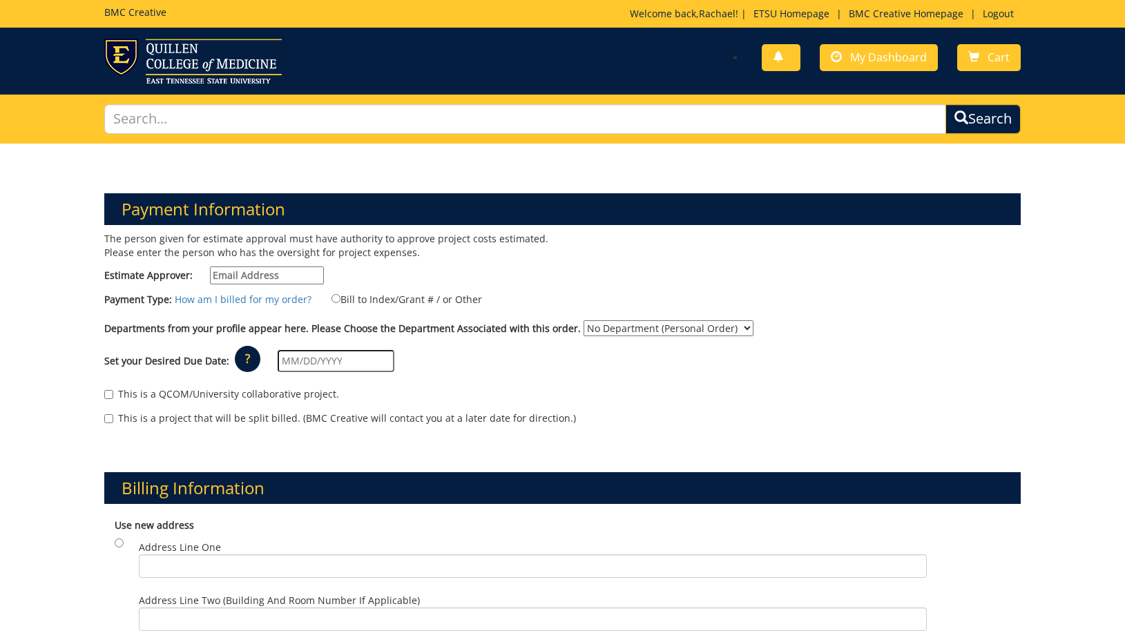
click at [288, 273] on input "Estimate Approver:" at bounding box center [267, 276] width 114 height 18
click at [274, 278] on input "Estimate Approver:" at bounding box center [267, 276] width 114 height 18
type input "maturo@etsu.edu"
click at [630, 325] on select "No Department (Personal Order) Student Life and Enrollment (SLE)" at bounding box center [669, 328] width 170 height 16
select select "280"
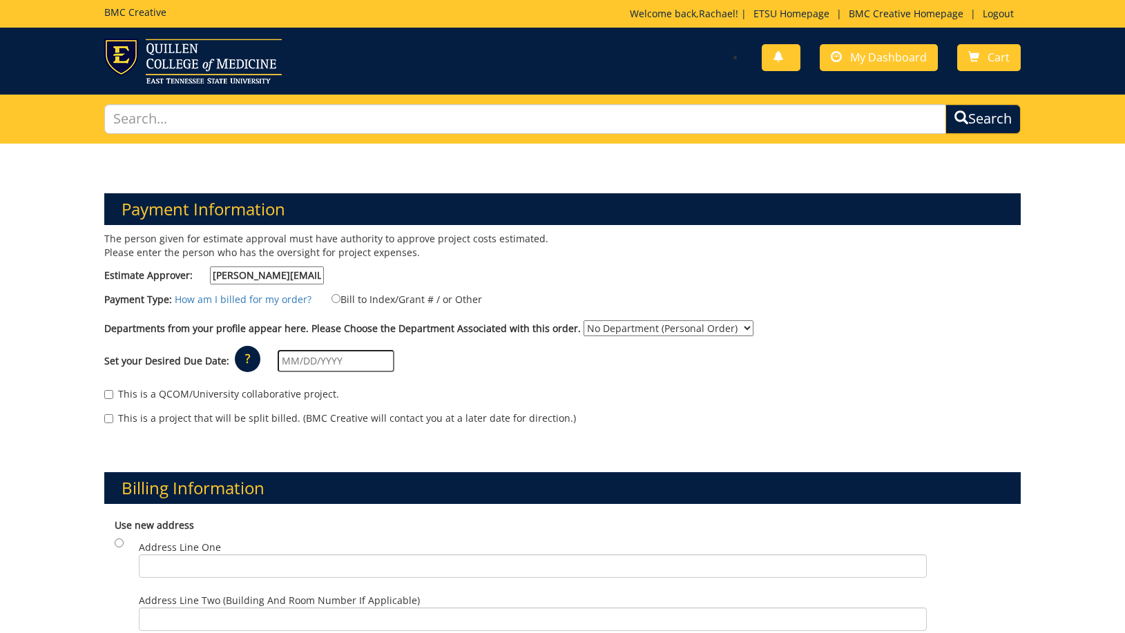
click at [584, 320] on select "No Department (Personal Order) Student Life and Enrollment (SLE)" at bounding box center [669, 328] width 170 height 16
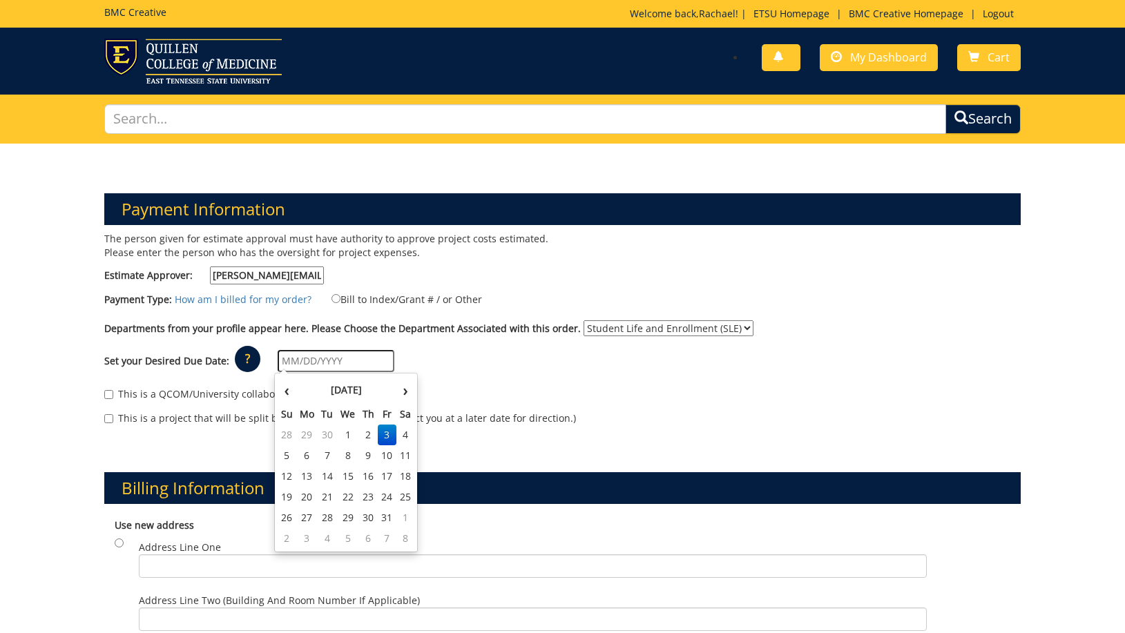
click at [322, 350] on input "text" at bounding box center [336, 361] width 117 height 22
click at [388, 459] on td "10" at bounding box center [387, 455] width 19 height 21
type input "[DATE]"
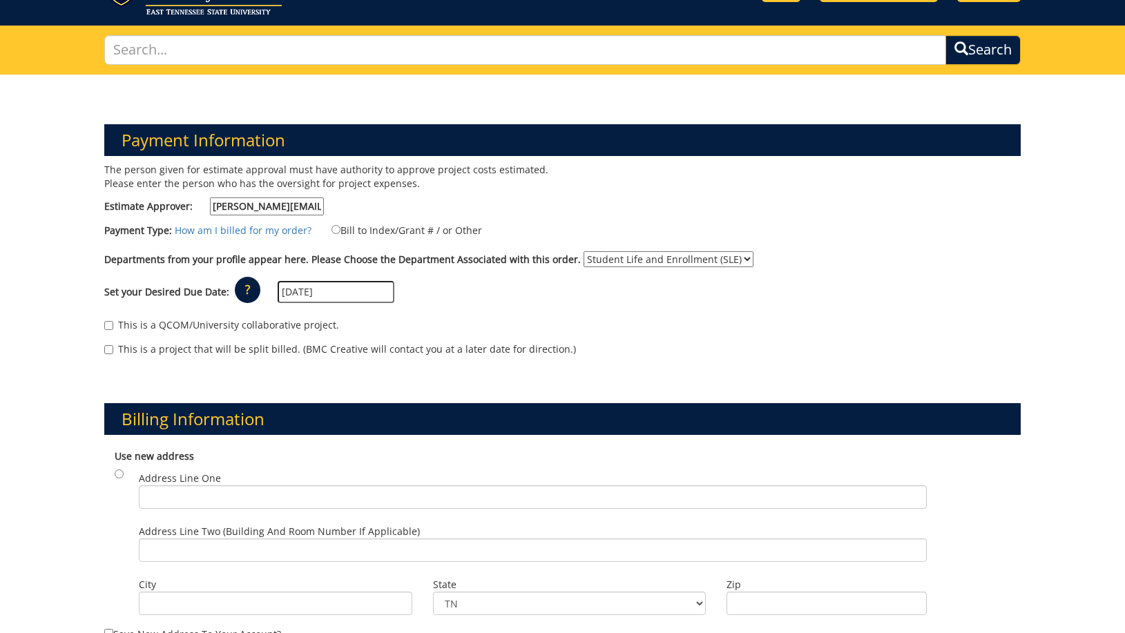
scroll to position [207, 0]
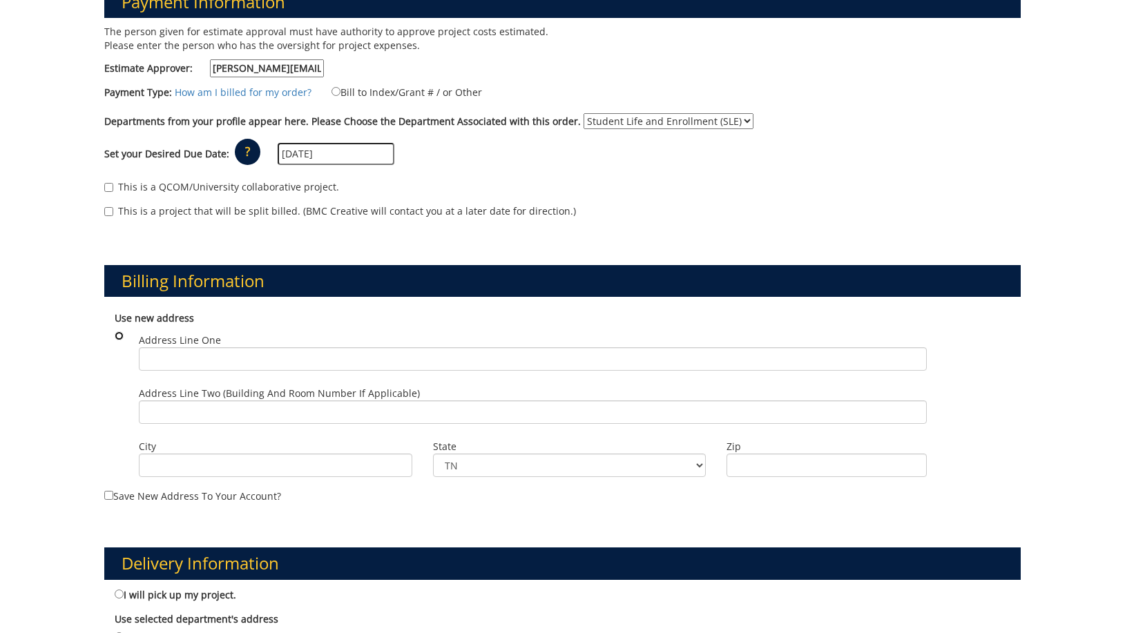
click at [122, 334] on input "radio" at bounding box center [119, 335] width 9 height 9
radio input "true"
click at [192, 364] on input "Address Line One" at bounding box center [533, 358] width 788 height 23
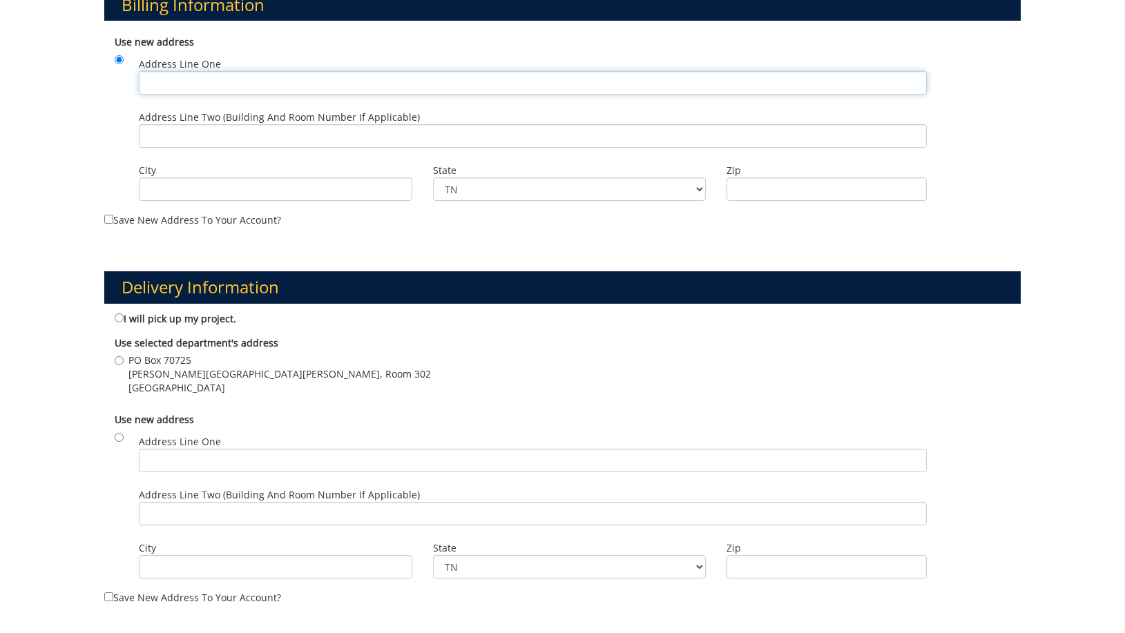
scroll to position [414, 0]
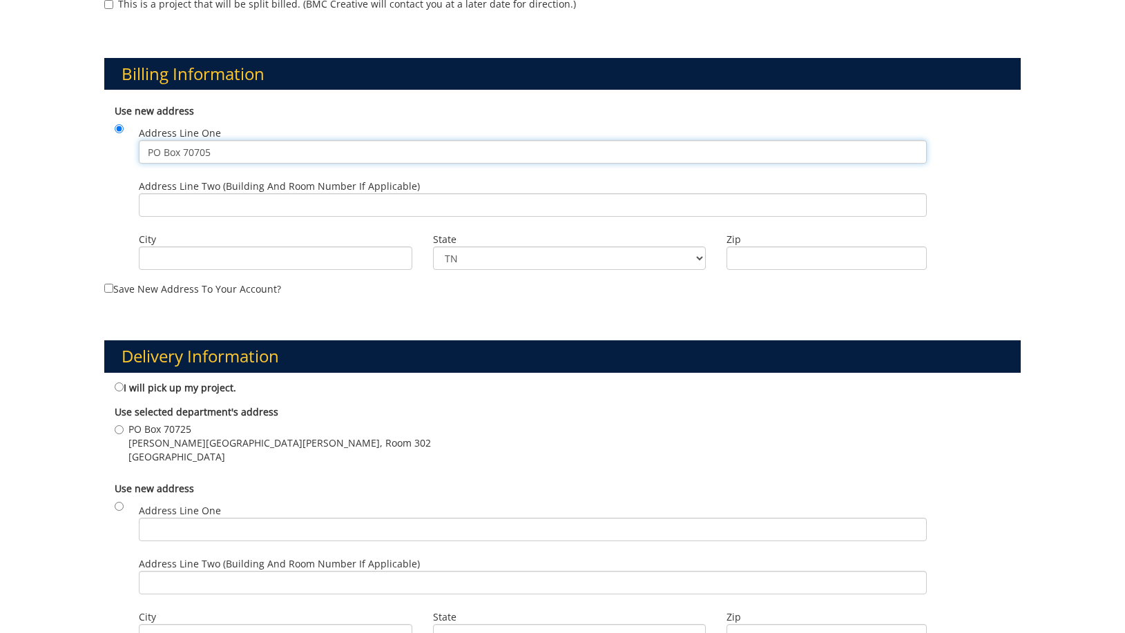
type input "PO Box 70705"
click at [194, 207] on input "Address Line Two (Building and Room Number if applicable)" at bounding box center [533, 204] width 788 height 23
click at [186, 259] on input "City" at bounding box center [275, 258] width 273 height 23
type input "Johnson City"
type input "37614"
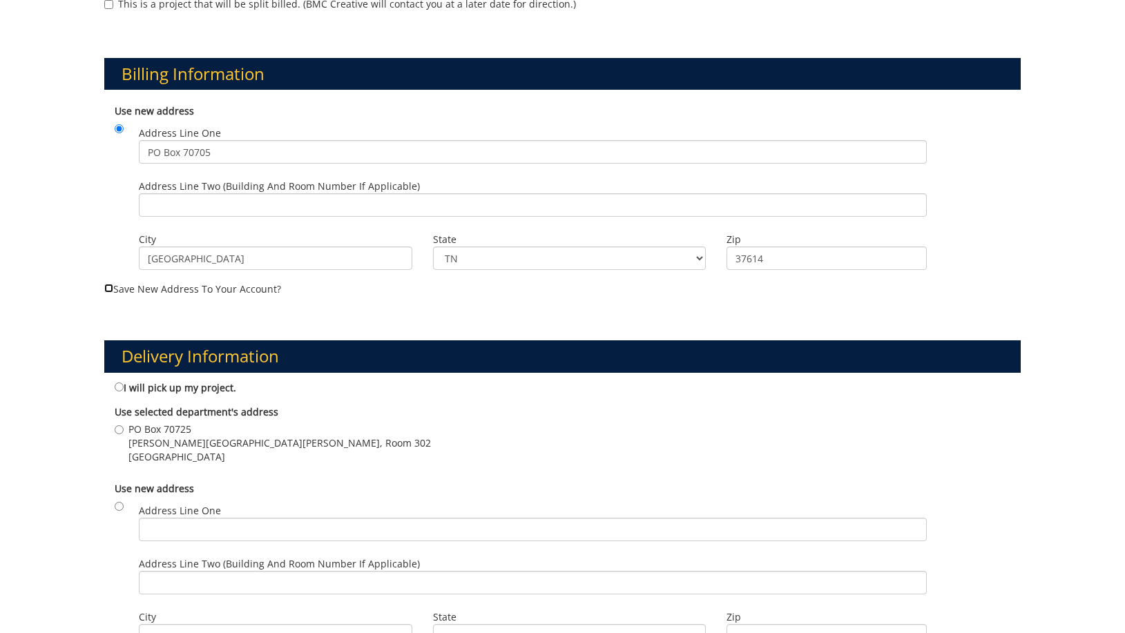
click at [109, 291] on input "Save new address to your account?" at bounding box center [108, 288] width 9 height 9
checkbox input "true"
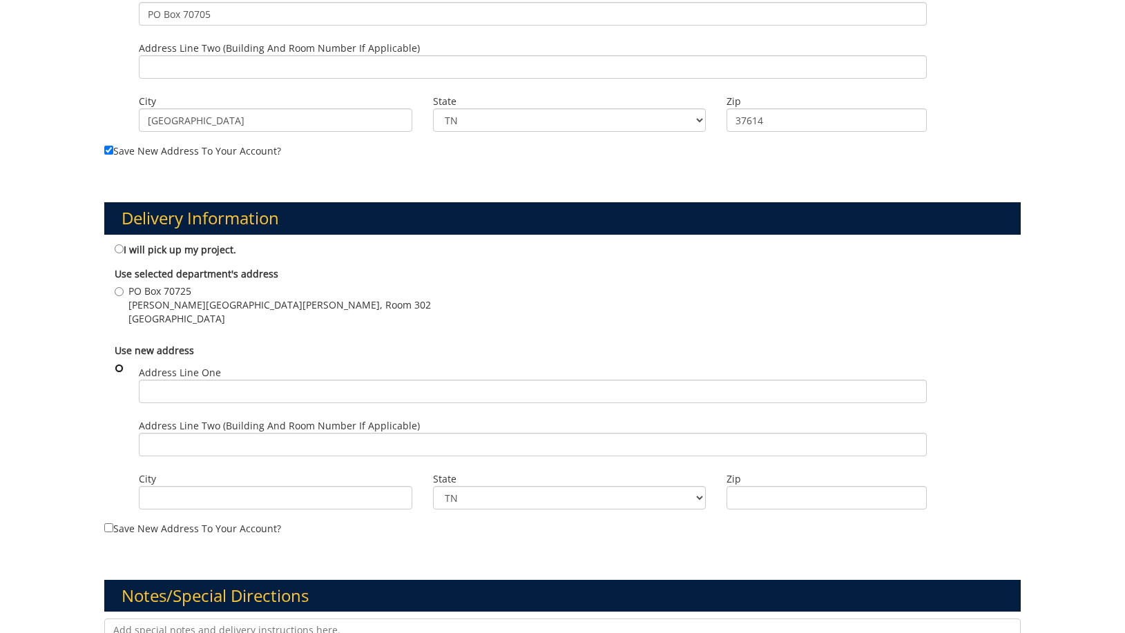
click at [118, 367] on input "radio" at bounding box center [119, 368] width 9 height 9
radio input "true"
click at [175, 390] on input "Address Line One" at bounding box center [533, 391] width 788 height 23
type input "Box 70705"
type input "Johnson City"
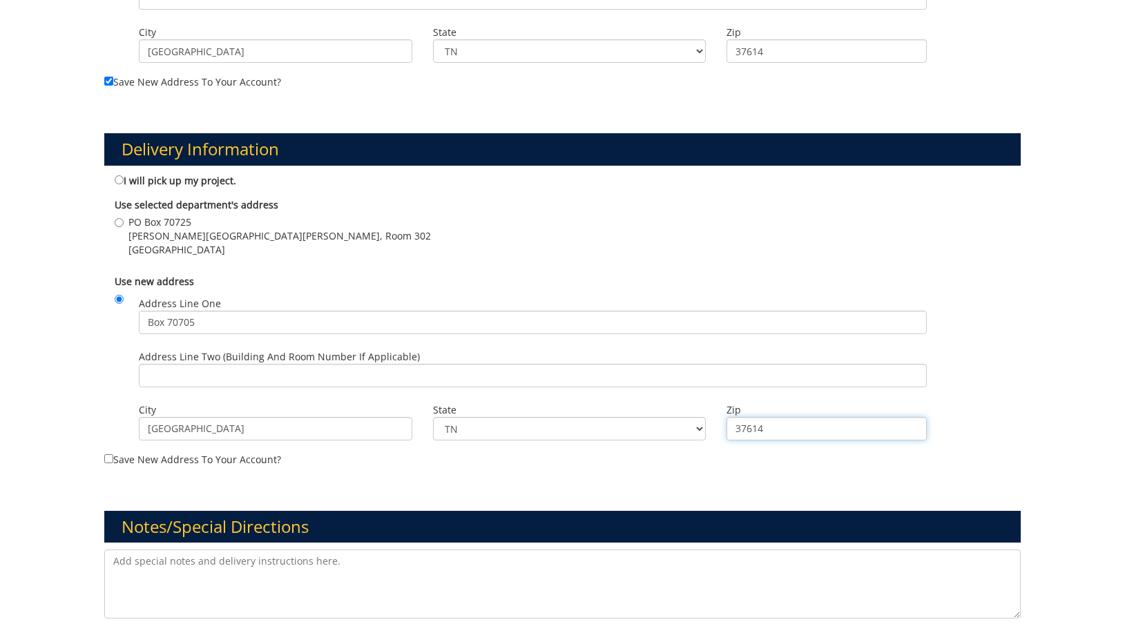
scroll to position [760, 0]
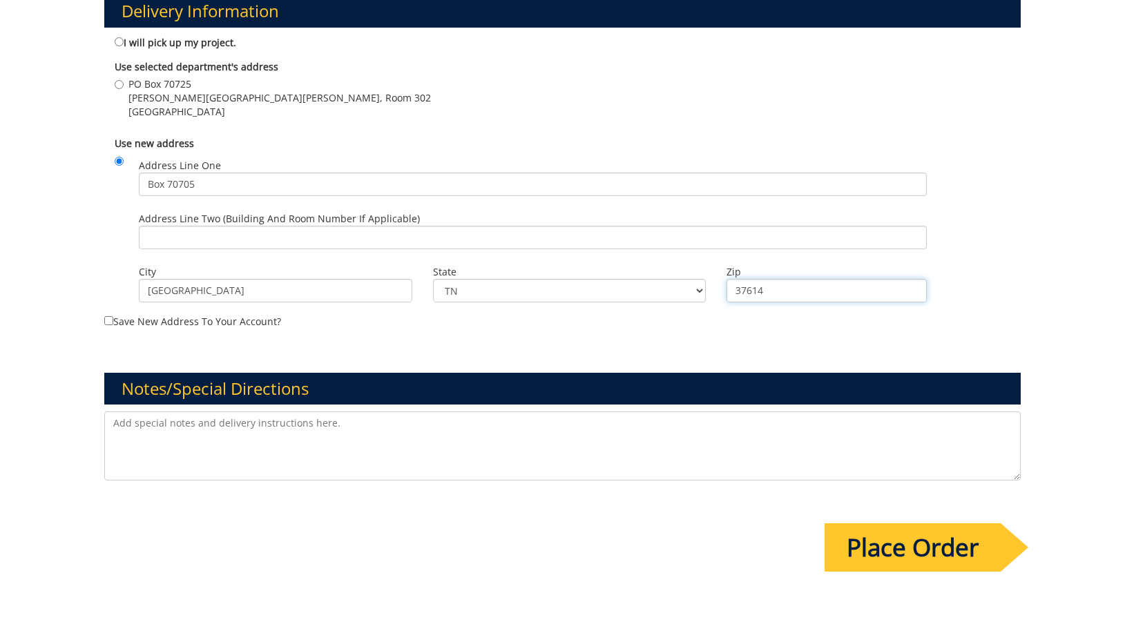
type input "37614"
click at [283, 437] on textarea at bounding box center [562, 446] width 917 height 69
type textarea "Deliver to The Jordan Center"
click at [941, 571] on input "Place Order" at bounding box center [913, 547] width 176 height 48
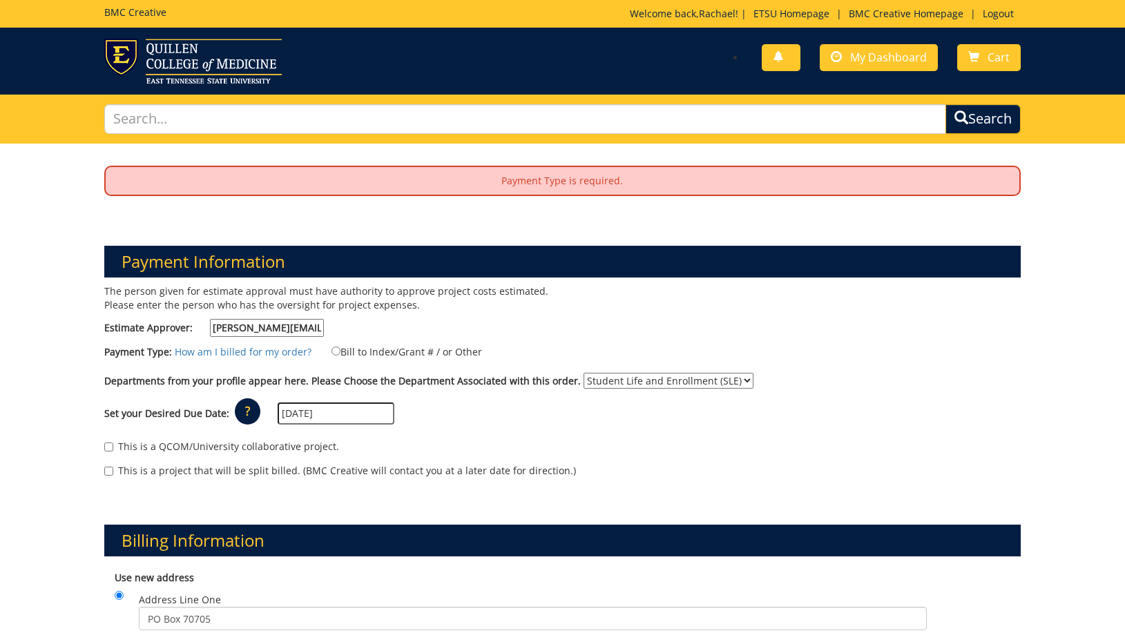
click at [241, 470] on label "This is a project that will be split billed. (BMC Creative will contact you at …" at bounding box center [340, 471] width 472 height 14
click at [113, 470] on input "This is a project that will be split billed. (BMC Creative will contact you at …" at bounding box center [108, 471] width 9 height 9
click at [241, 470] on label "This is a project that will be split billed. (BMC Creative will contact you at …" at bounding box center [340, 471] width 472 height 14
click at [113, 470] on input "This is a project that will be split billed. (BMC Creative will contact you at …" at bounding box center [108, 471] width 9 height 9
checkbox input "false"
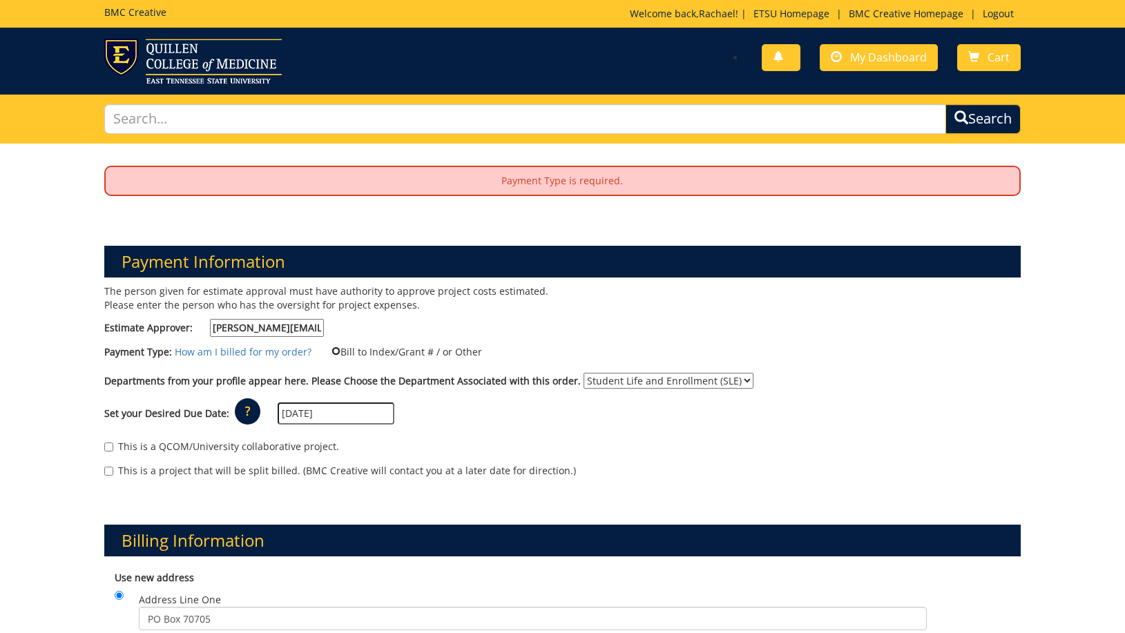
click at [331, 352] on input "Bill to Index/Grant # / or Other" at bounding box center [335, 351] width 9 height 9
radio input "true"
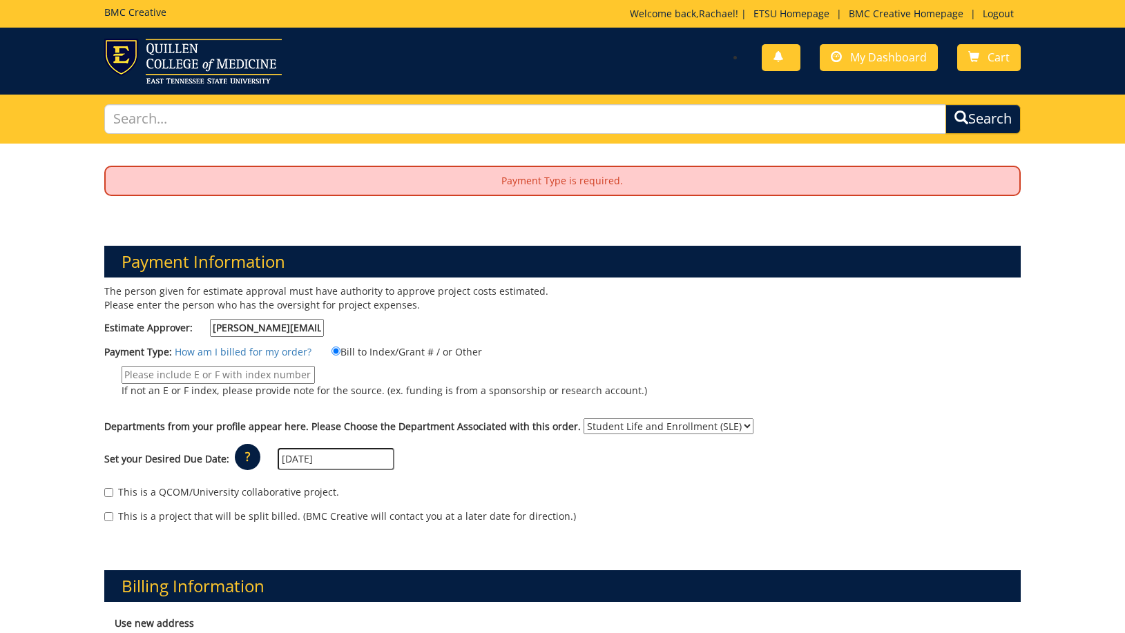
click at [315, 366] on input "If not an E or F index, please provide note for the source. (ex. funding is fro…" at bounding box center [218, 375] width 193 height 18
paste input "10-14100-100000-100-74110-400-999-999-999"
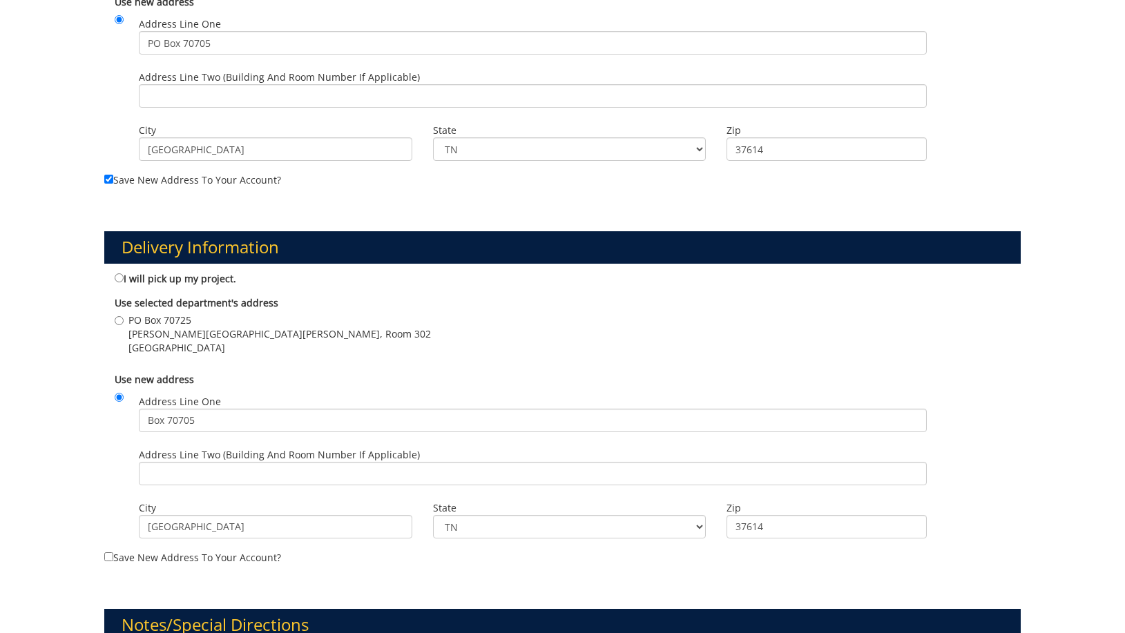
scroll to position [898, 0]
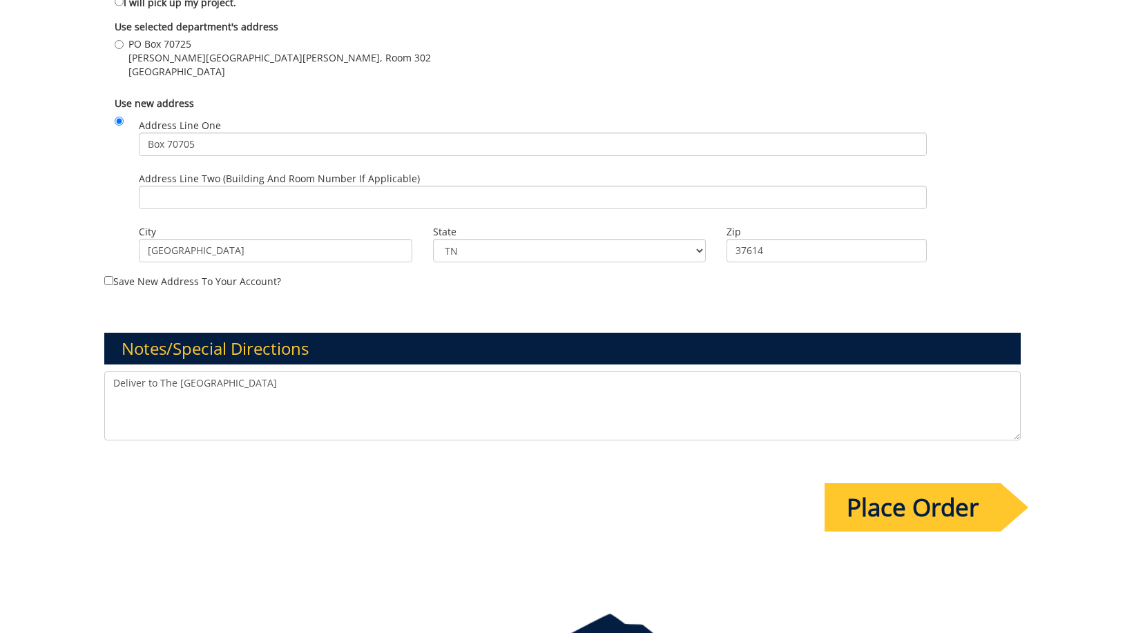
type input "10-14100-100000-100-74110-400-999-999-999"
click at [934, 498] on input "Place Order" at bounding box center [913, 507] width 176 height 48
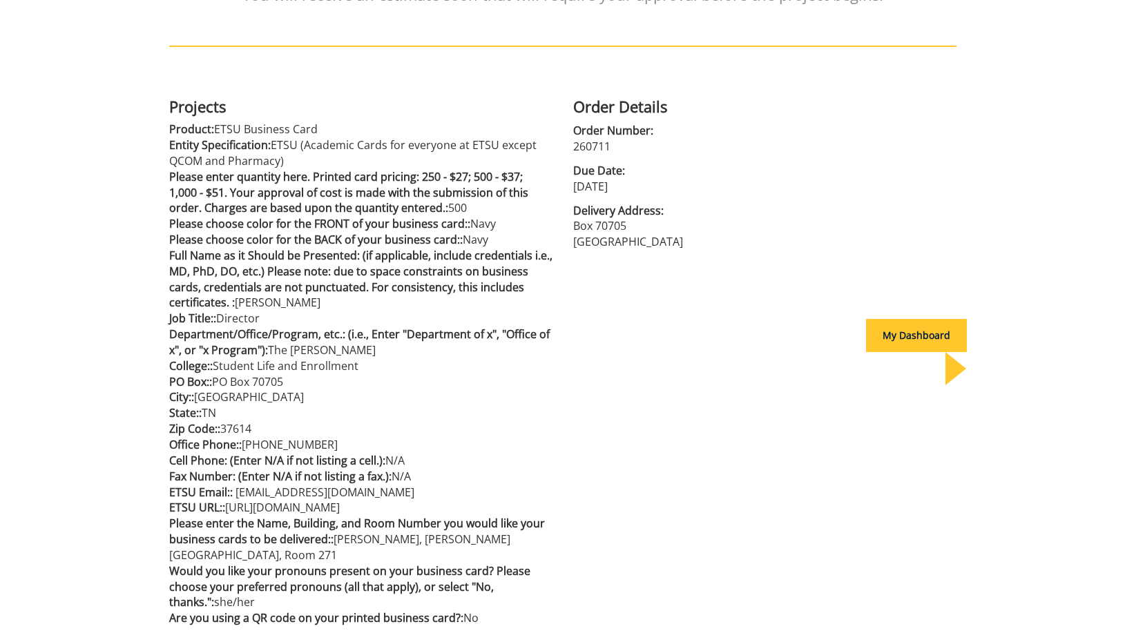
scroll to position [210, 0]
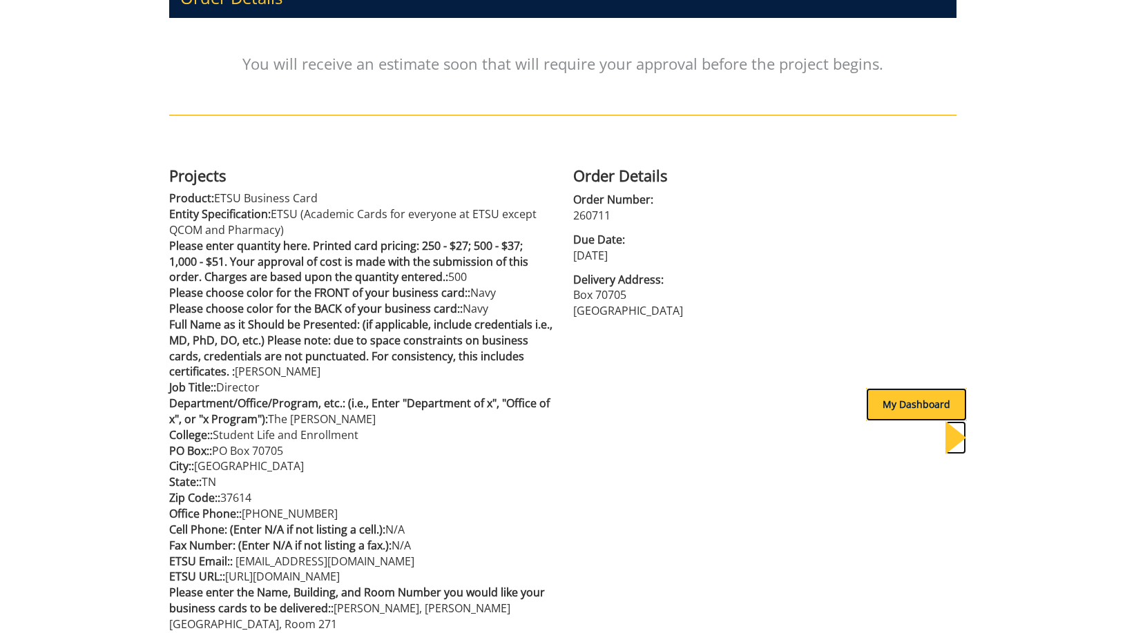
click at [945, 421] on div at bounding box center [955, 437] width 21 height 33
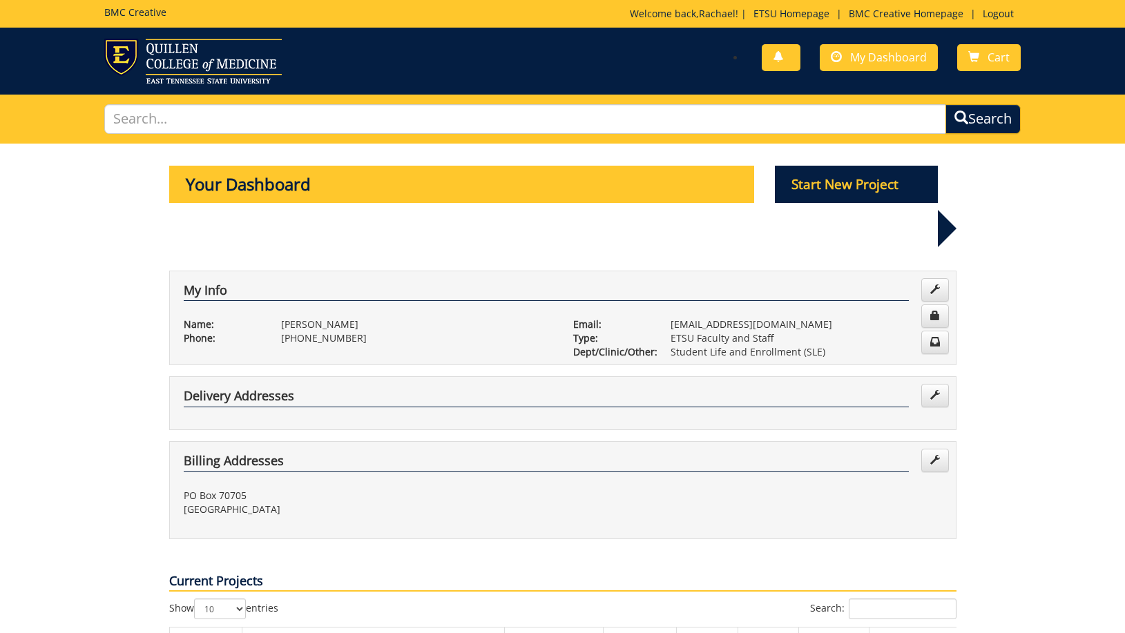
scroll to position [138, 0]
